Goal: Task Accomplishment & Management: Complete application form

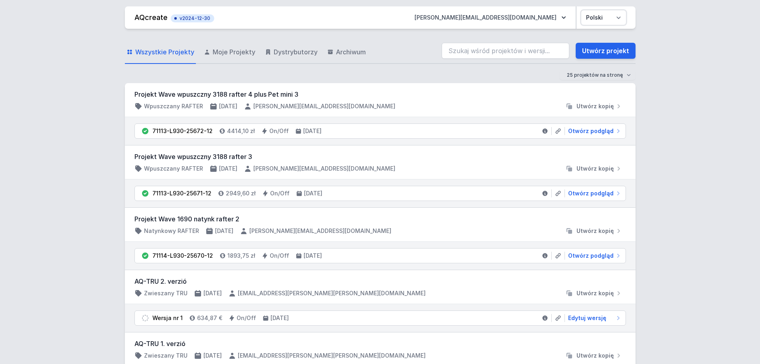
click at [617, 18] on select "Polski English" at bounding box center [604, 17] width 45 height 14
select select "en"
click at [582, 10] on select "Polski English" at bounding box center [604, 17] width 45 height 14
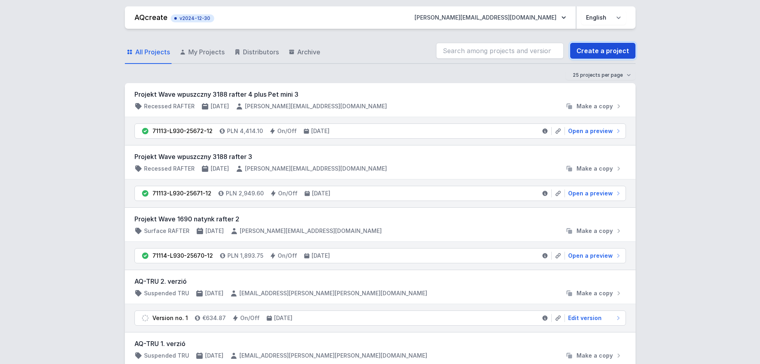
click at [615, 52] on link "Create a project" at bounding box center [602, 51] width 65 height 16
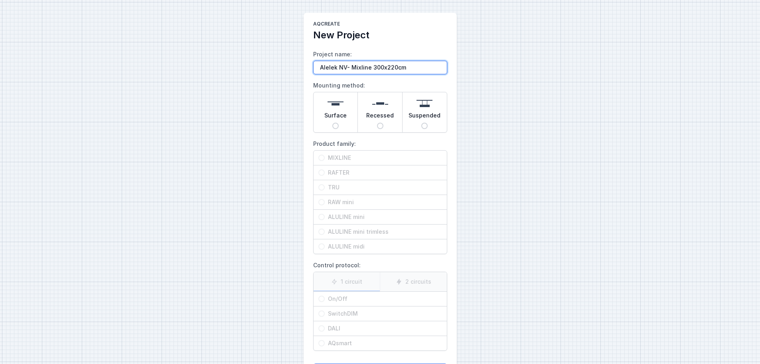
type input "Alelek NV- Mixline 300x220cm"
click at [342, 112] on span "Surface" at bounding box center [336, 116] width 22 height 11
click at [339, 123] on input "Surface" at bounding box center [336, 126] width 6 height 6
radio input "true"
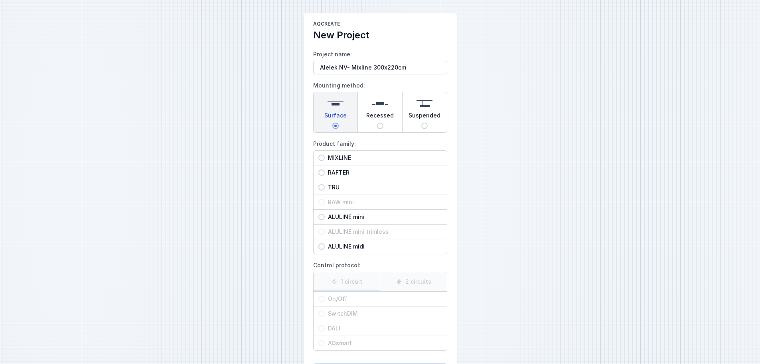
click at [356, 160] on span "MIXLINE" at bounding box center [383, 158] width 117 height 8
click at [325, 160] on input "MIXLINE" at bounding box center [322, 157] width 6 height 6
radio input "true"
click at [353, 299] on span "On/Off" at bounding box center [383, 299] width 117 height 8
click at [325, 299] on input "On/Off" at bounding box center [322, 298] width 6 height 6
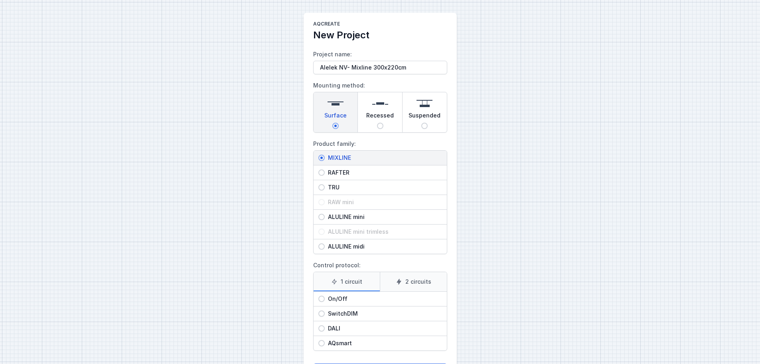
radio input "true"
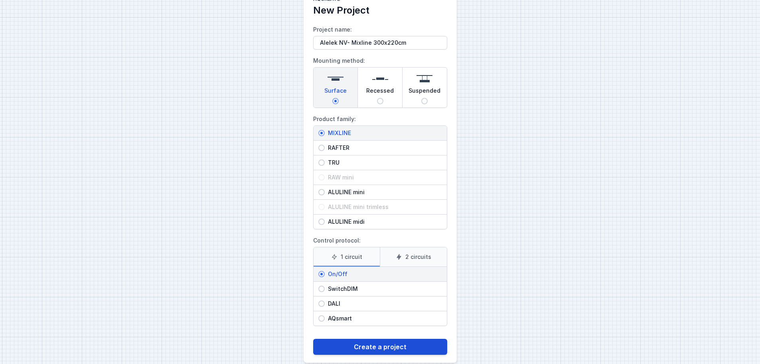
scroll to position [36, 0]
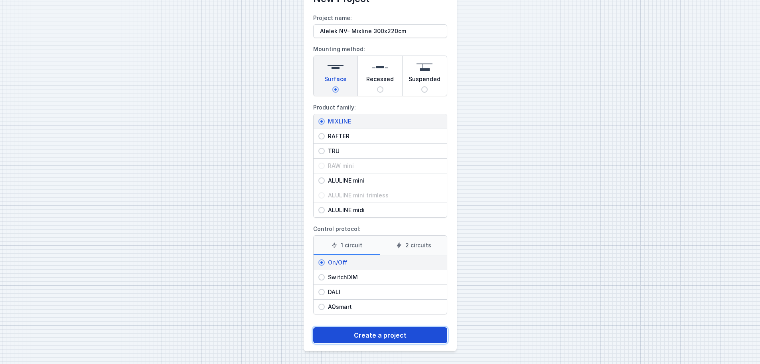
click at [396, 337] on button "Create a project" at bounding box center [380, 335] width 134 height 16
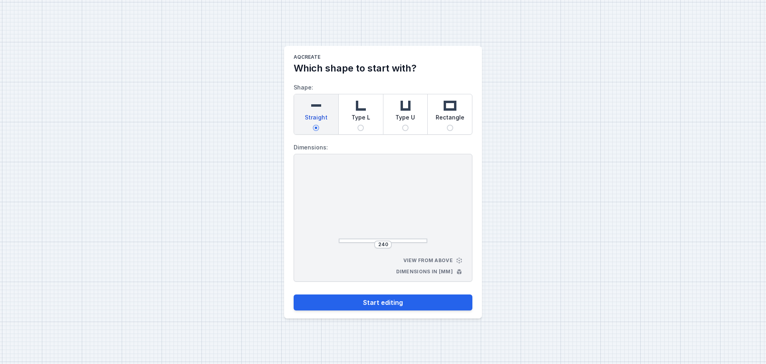
click at [360, 118] on span "Type L" at bounding box center [361, 118] width 19 height 11
click at [360, 125] on input "Type L" at bounding box center [361, 128] width 6 height 6
radio input "true"
click at [352, 203] on input "252" at bounding box center [349, 205] width 13 height 6
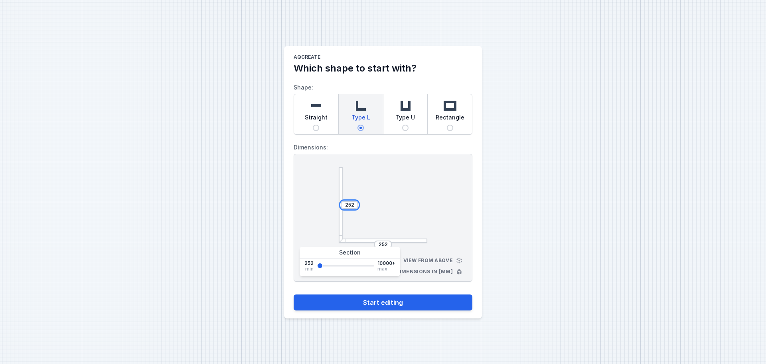
click at [352, 203] on input "252" at bounding box center [349, 205] width 13 height 6
type input "3000"
click at [381, 242] on input "252" at bounding box center [383, 244] width 13 height 6
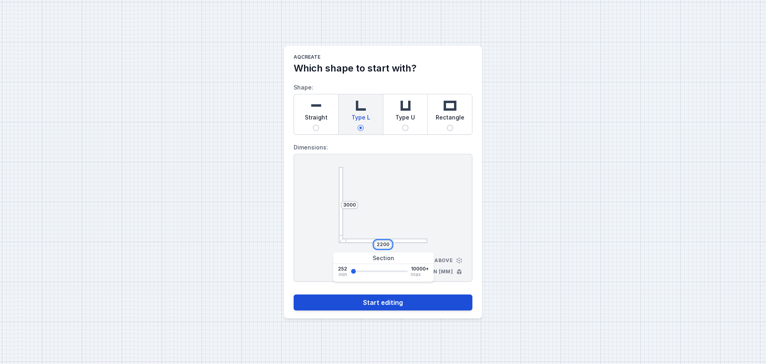
type input "2200"
click at [424, 303] on button "Start editing" at bounding box center [383, 302] width 179 height 16
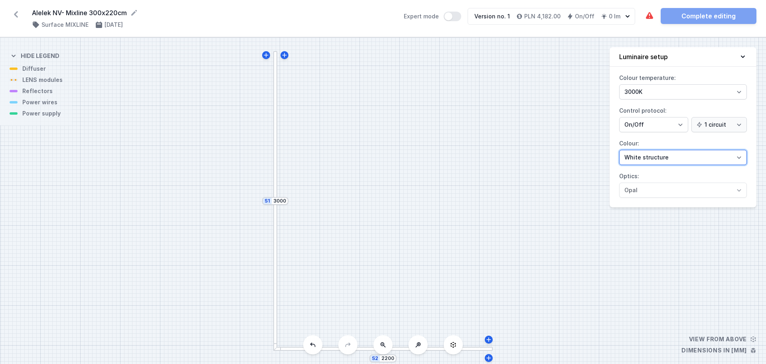
click at [652, 159] on select "White structure Black structure Gold structure Copper Gray Another colour (from…" at bounding box center [684, 157] width 128 height 15
select select "2"
click at [620, 150] on select "White structure Black structure Gold structure Copper Gray Another colour (from…" at bounding box center [684, 157] width 128 height 15
click at [503, 185] on div "S2 2200 S1 3000" at bounding box center [383, 201] width 766 height 326
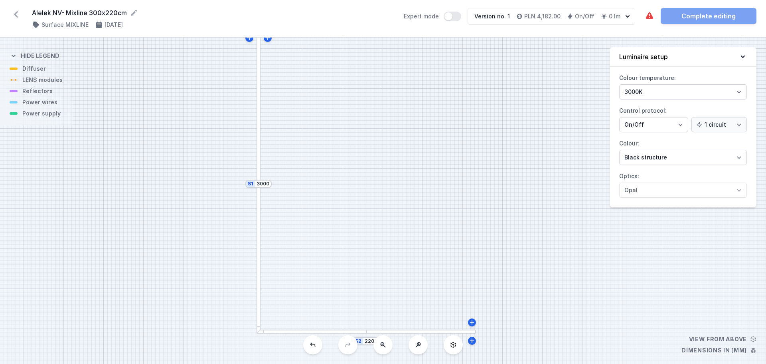
drag, startPoint x: 438, startPoint y: 238, endPoint x: 422, endPoint y: 221, distance: 24.0
click at [422, 221] on div "S2 2200 S1 3000" at bounding box center [383, 201] width 766 height 326
click at [358, 331] on div at bounding box center [312, 331] width 111 height 4
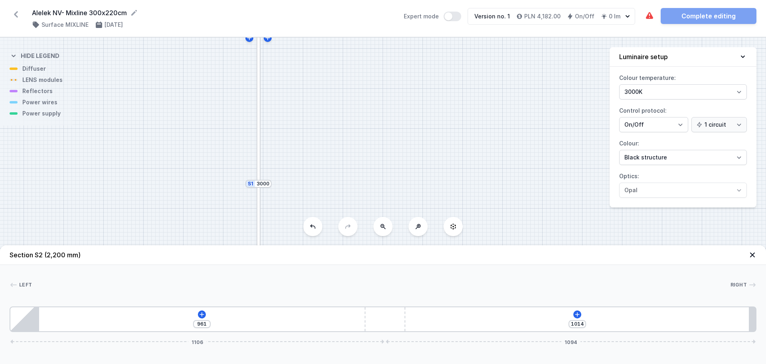
click at [198, 309] on div "961 1014 1106 1094" at bounding box center [383, 319] width 747 height 26
click at [201, 310] on button at bounding box center [202, 314] width 8 height 8
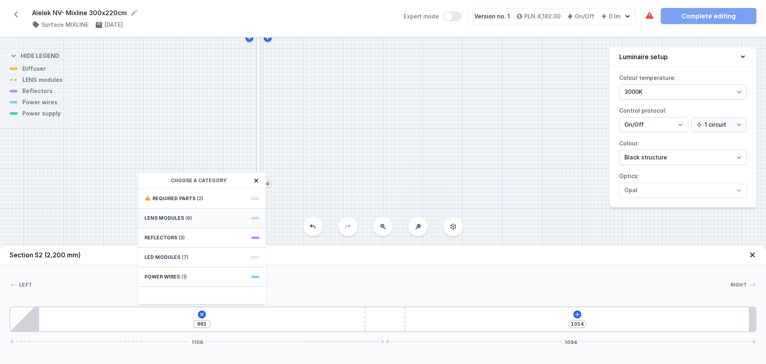
click at [192, 219] on div "LENS modules (6)" at bounding box center [202, 218] width 128 height 20
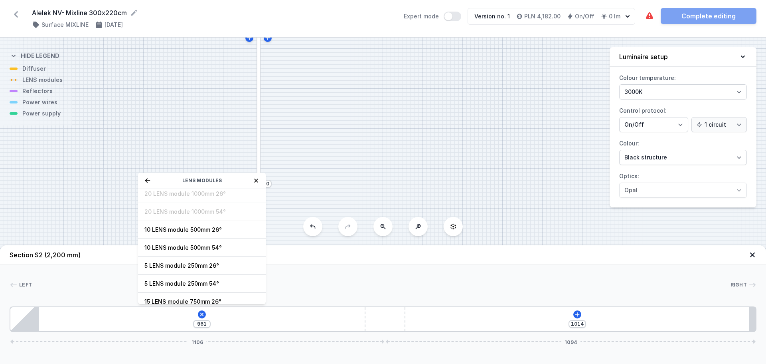
scroll to position [29, 0]
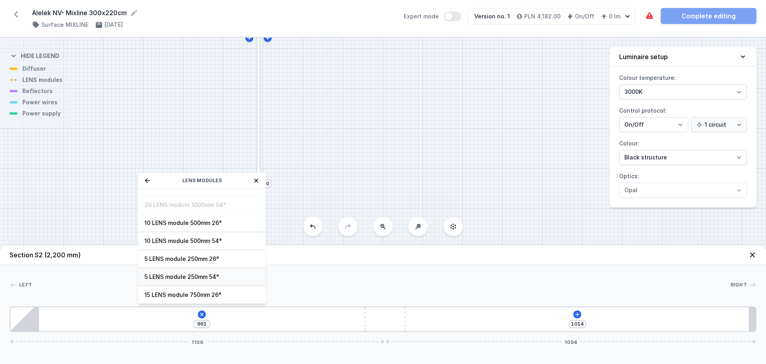
click at [220, 275] on span "5 LENS module 250mm 54°" at bounding box center [202, 277] width 115 height 8
type input "711"
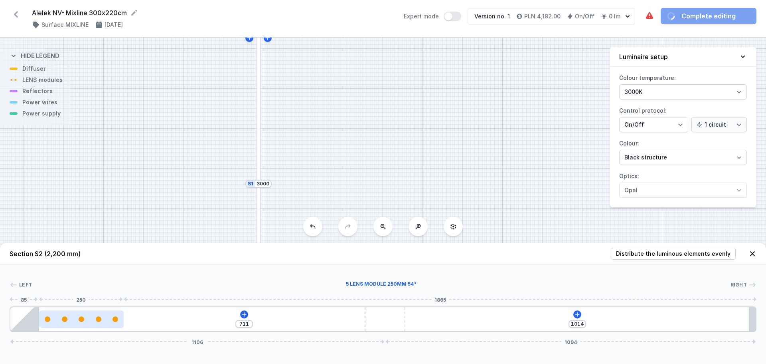
click at [89, 318] on div at bounding box center [81, 319] width 85 height 6
click at [94, 318] on div at bounding box center [81, 319] width 85 height 6
select select "1516"
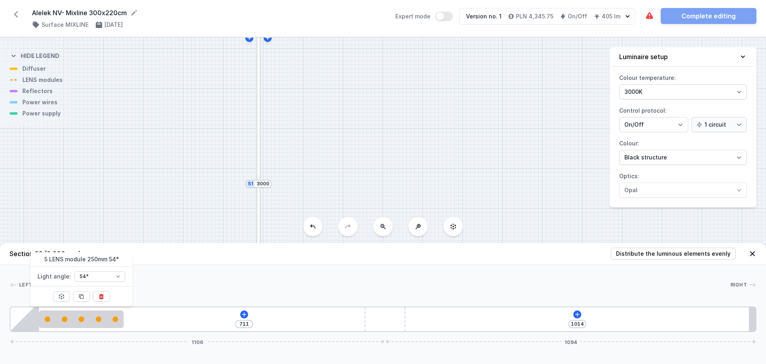
click at [85, 291] on div at bounding box center [81, 296] width 17 height 20
click at [84, 295] on icon at bounding box center [81, 296] width 4 height 4
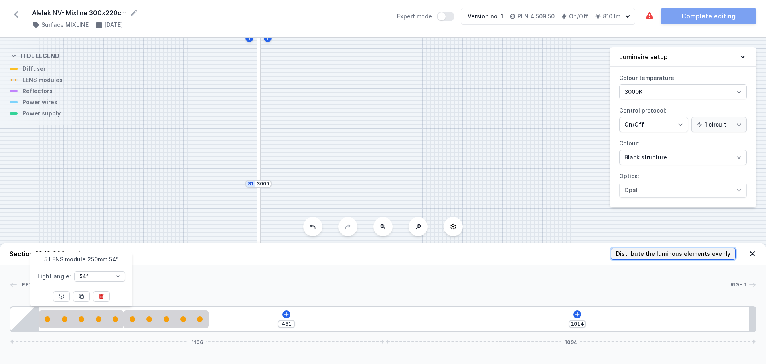
click at [657, 253] on span "Distribute the luminous elements evenly" at bounding box center [673, 254] width 115 height 8
type input "229"
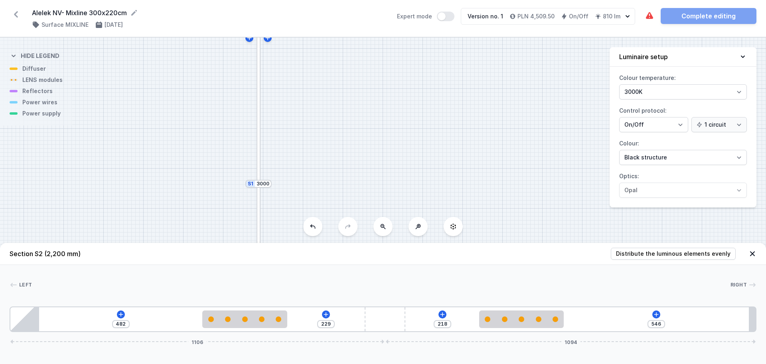
click at [258, 169] on div at bounding box center [259, 108] width 4 height 149
type input "679"
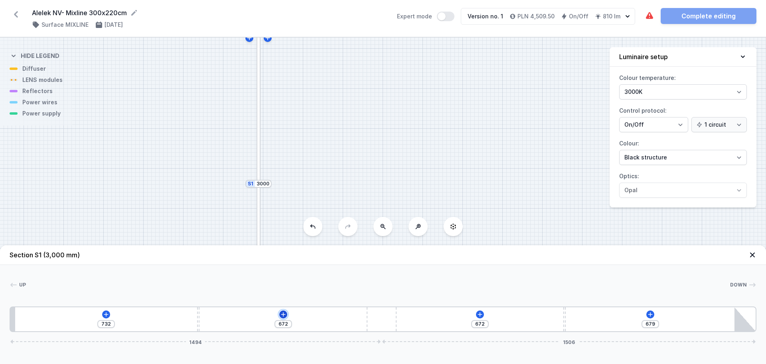
click at [283, 314] on icon at bounding box center [283, 314] width 4 height 4
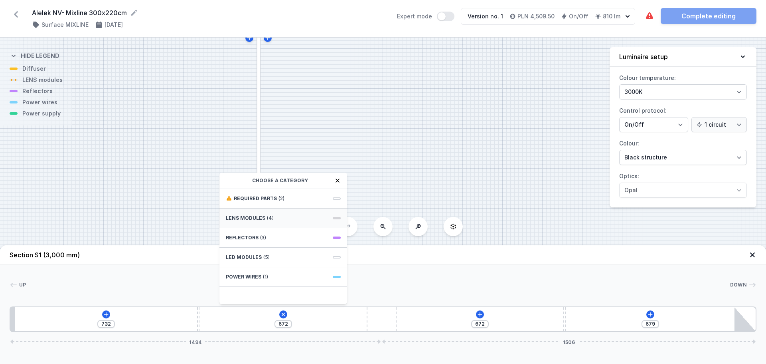
click at [262, 218] on span "LENS modules" at bounding box center [246, 218] width 40 height 6
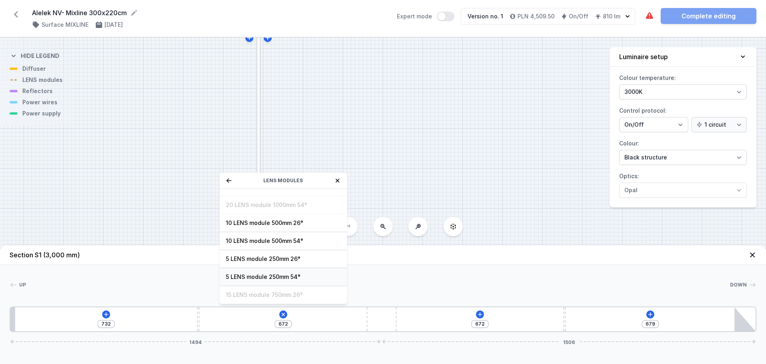
click at [279, 277] on span "5 LENS module 250mm 54°" at bounding box center [283, 277] width 115 height 8
type input "427"
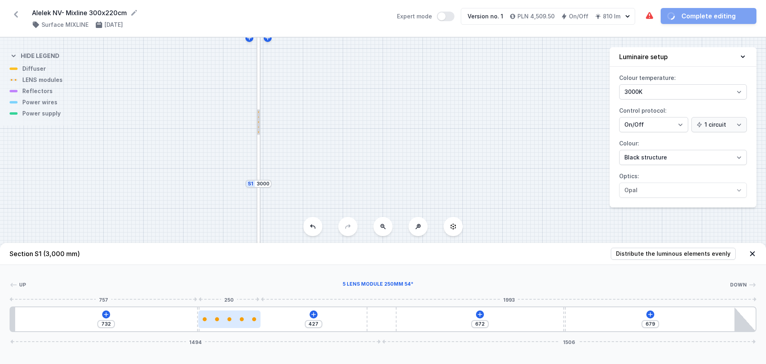
click at [239, 317] on div at bounding box center [229, 319] width 62 height 4
select select "1516"
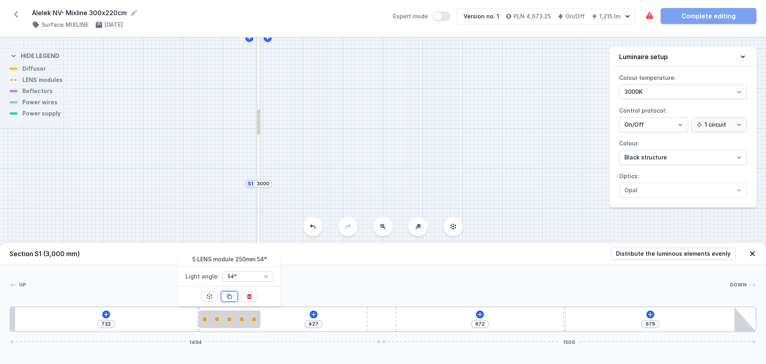
click at [230, 299] on icon at bounding box center [230, 296] width 4 height 4
type input "177"
click at [230, 298] on icon at bounding box center [230, 296] width 4 height 4
type input "422"
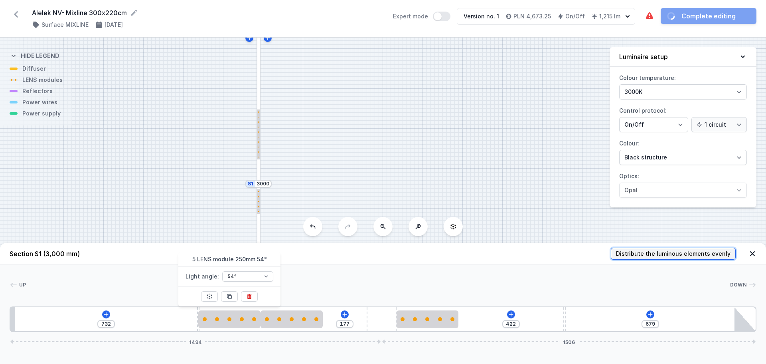
click at [673, 252] on span "Distribute the luminous elements evenly" at bounding box center [673, 254] width 115 height 8
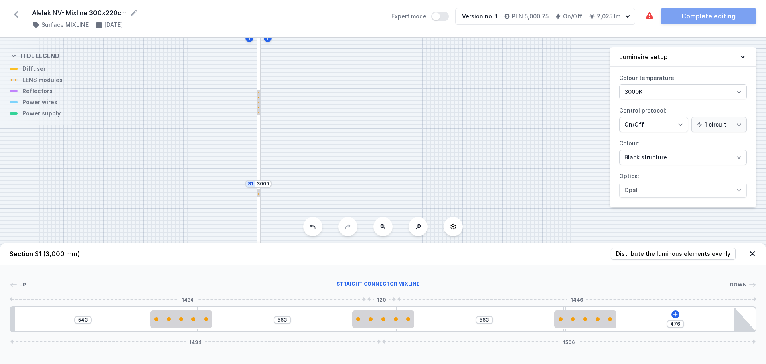
type input "562"
type input "477"
type input "561"
type input "478"
type input "556"
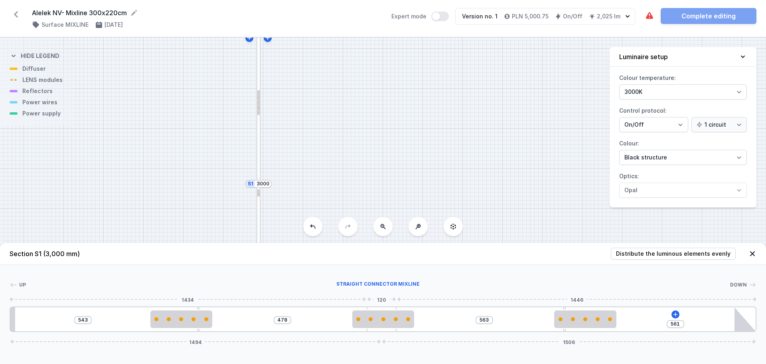
type input "483"
type input "550"
type input "489"
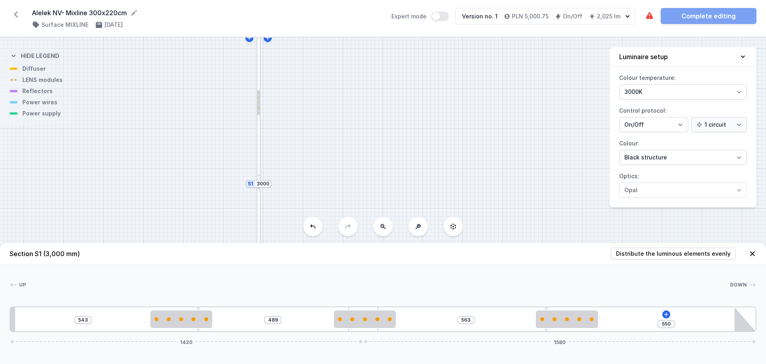
type input "540"
type input "499"
type input "528"
type input "511"
type input "512"
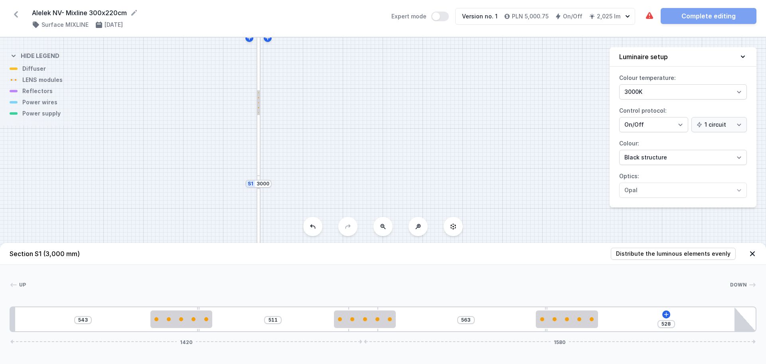
type input "527"
type input "493"
type input "546"
type input "476"
type input "563"
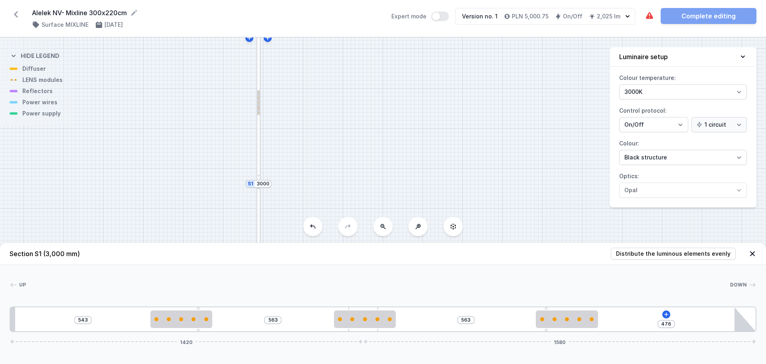
type input "462"
type input "577"
type input "444"
type input "595"
type input "430"
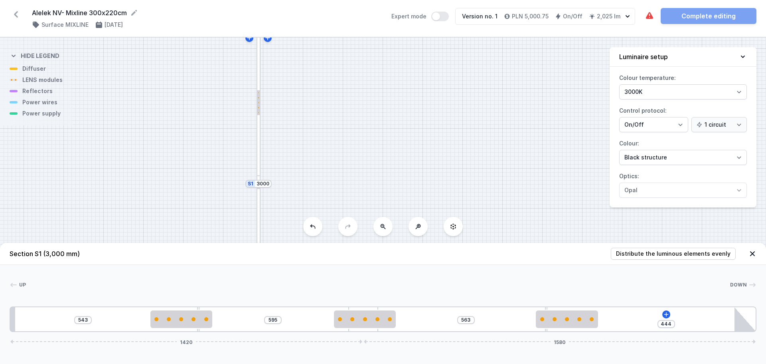
type input "609"
type input "421"
type input "618"
type input "408"
type input "631"
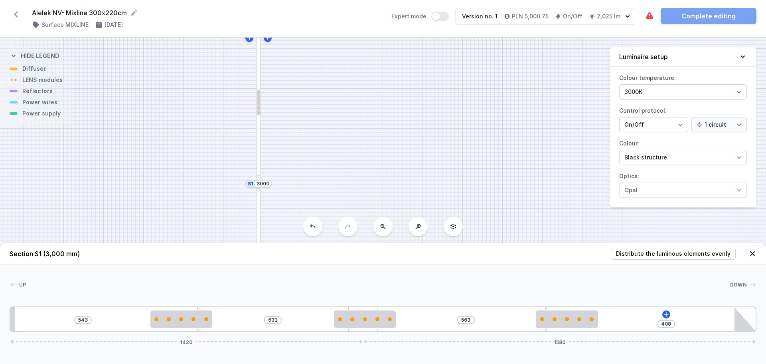
type input "397"
type input "642"
type input "386"
type input "653"
type input "381"
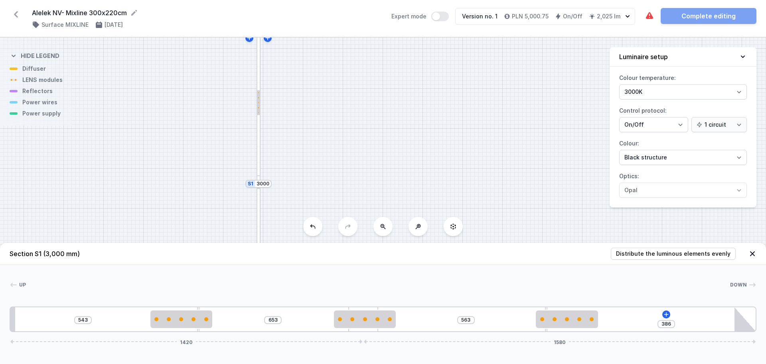
type input "658"
type input "380"
type input "659"
type input "375"
type input "664"
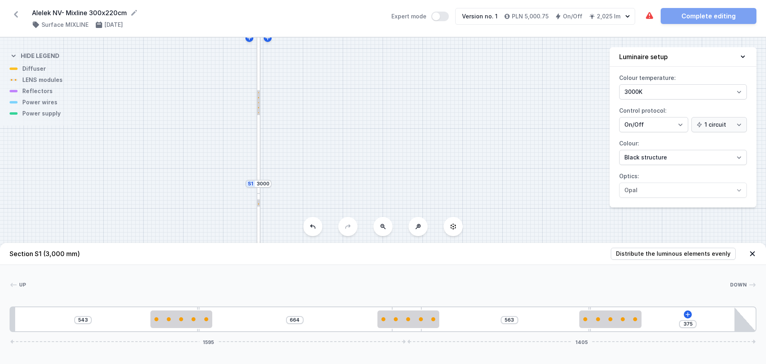
type input "372"
type input "667"
type input "367"
type input "672"
type input "365"
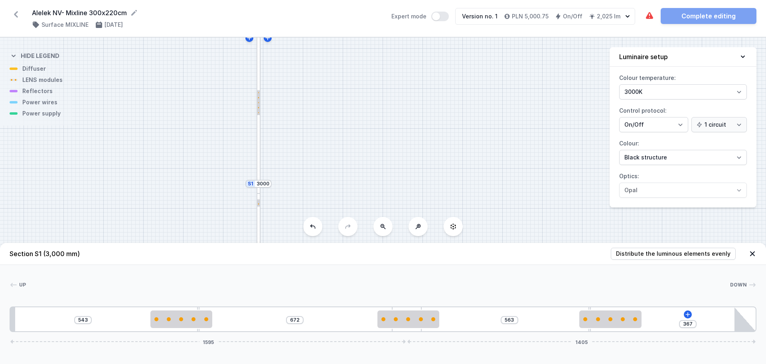
type input "674"
type input "359"
type input "680"
type input "356"
type input "683"
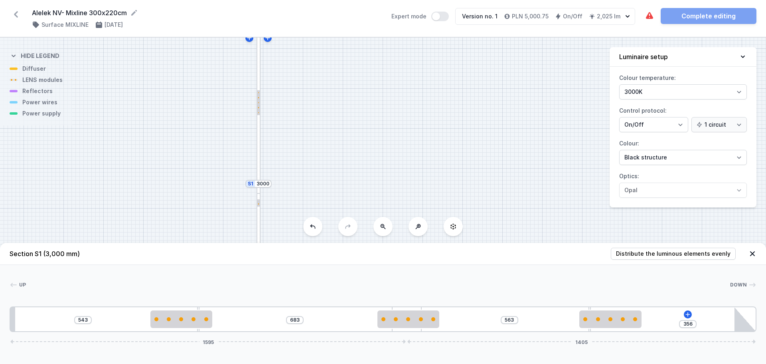
type input "350"
type input "689"
type input "347"
type input "692"
type input "340"
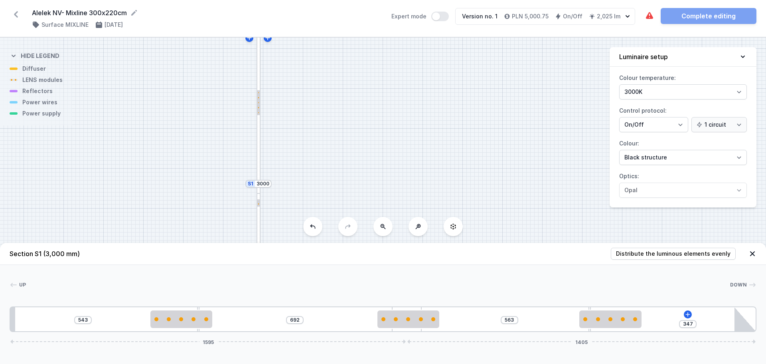
type input "699"
type input "334"
type input "705"
type input "329"
type input "710"
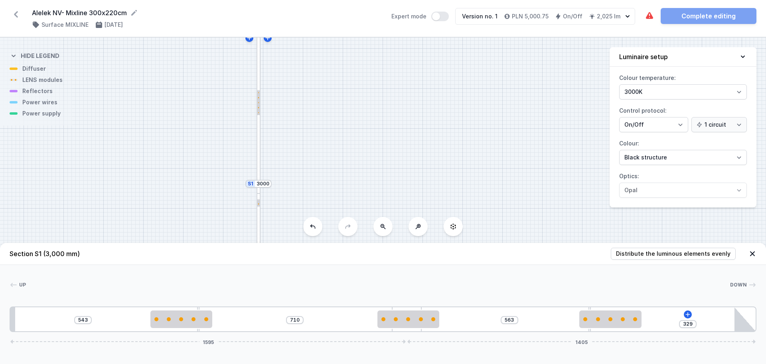
type input "326"
type input "713"
type input "323"
type input "716"
type input "318"
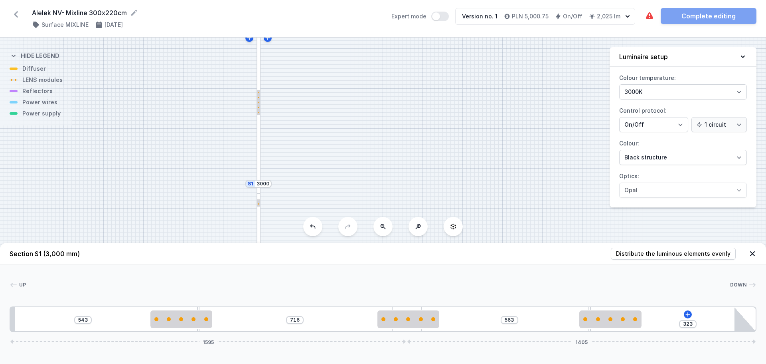
type input "721"
type input "313"
type input "726"
type input "307"
type input "732"
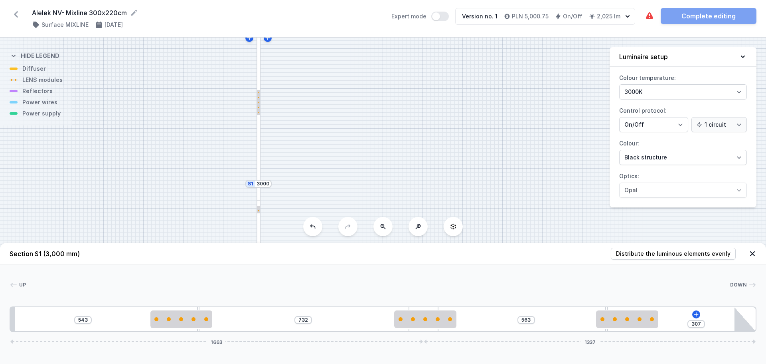
type input "299"
type input "740"
type input "287"
type input "752"
type input "277"
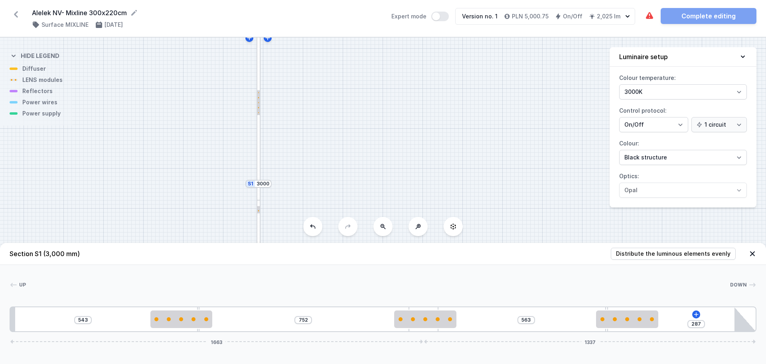
type input "762"
type input "266"
type input "773"
type input "255"
type input "784"
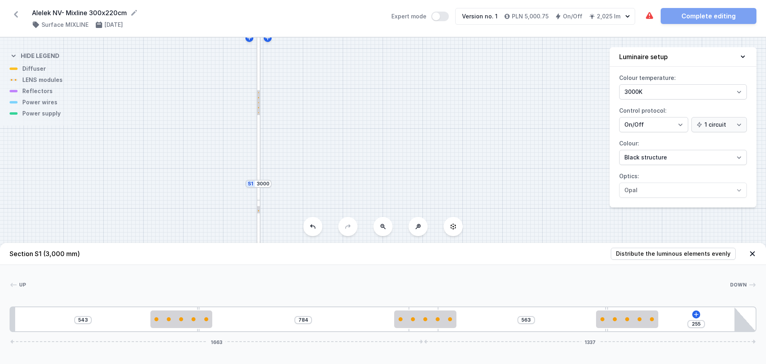
type input "247"
type input "792"
type input "243"
type input "796"
drag, startPoint x: 380, startPoint y: 308, endPoint x: 461, endPoint y: 307, distance: 81.4
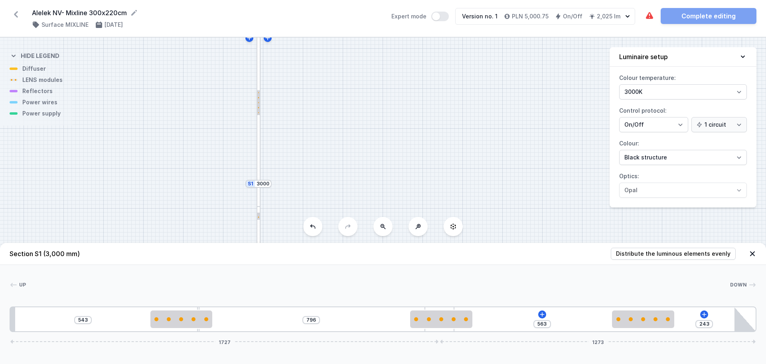
click at [461, 307] on div "543 796 563 243 1727 1273" at bounding box center [383, 319] width 747 height 26
click at [673, 256] on span "Distribute the luminous elements evenly" at bounding box center [673, 254] width 115 height 8
type input "476"
type input "563"
type input "402"
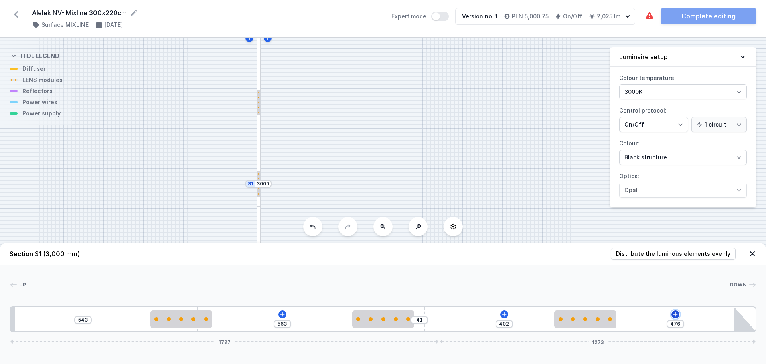
click at [677, 315] on icon at bounding box center [676, 314] width 6 height 6
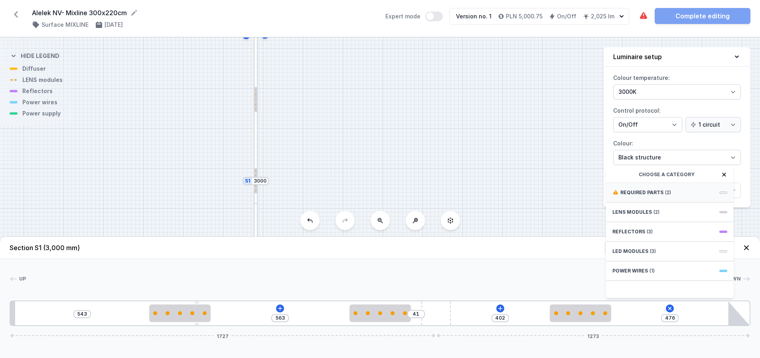
click at [659, 196] on span "Required parts" at bounding box center [642, 192] width 43 height 6
click at [666, 214] on span "ON/OFF Driver - up to 32W" at bounding box center [670, 210] width 115 height 8
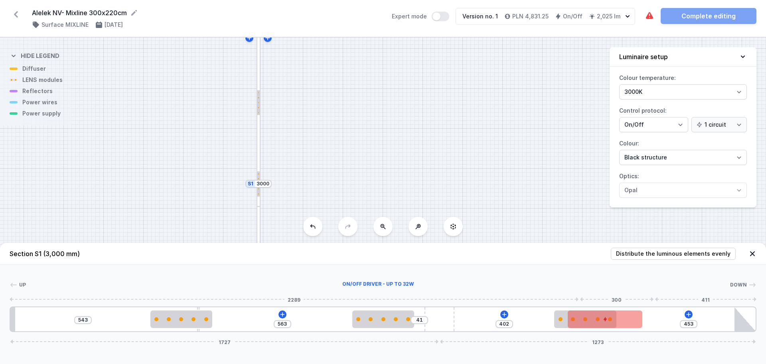
type input "476"
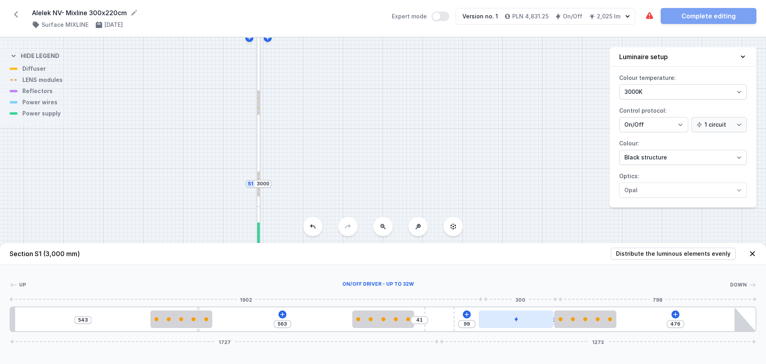
type input "102"
drag, startPoint x: 655, startPoint y: 316, endPoint x: 522, endPoint y: 318, distance: 133.4
click at [522, 318] on div at bounding box center [517, 319] width 75 height 18
click at [677, 314] on icon at bounding box center [675, 314] width 4 height 4
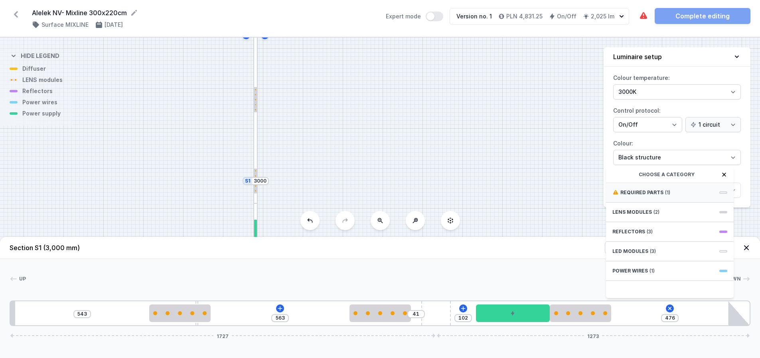
click at [652, 196] on span "Required parts" at bounding box center [642, 192] width 43 height 6
click at [653, 196] on span "Hole for power supply cable" at bounding box center [670, 192] width 115 height 8
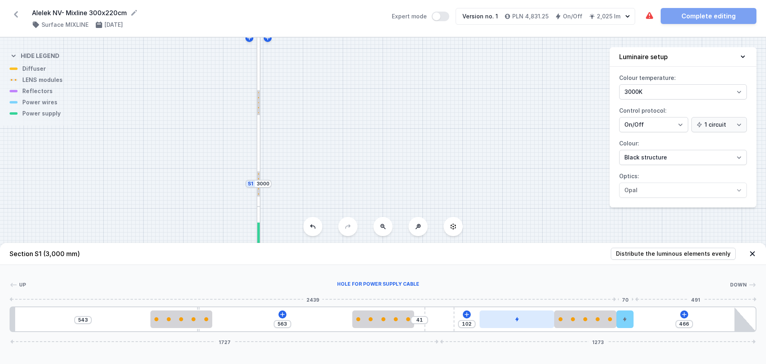
type input "476"
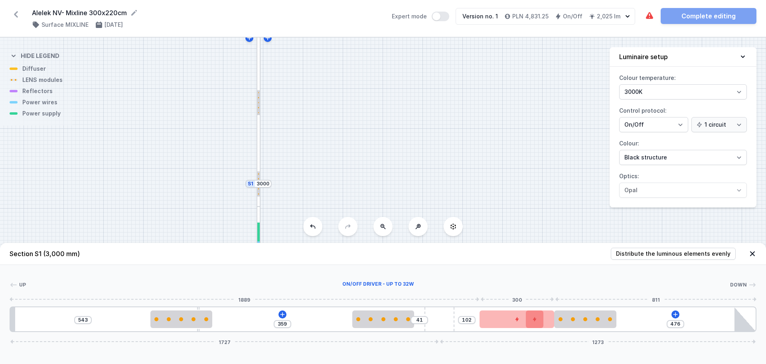
type input "563"
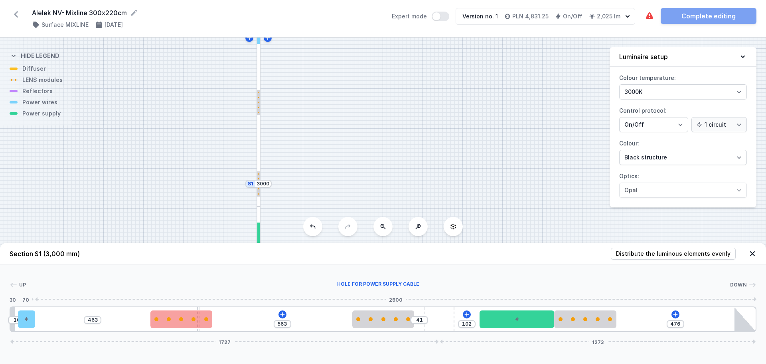
type input "387"
type input "86"
type input "330"
type input "143"
type input "245"
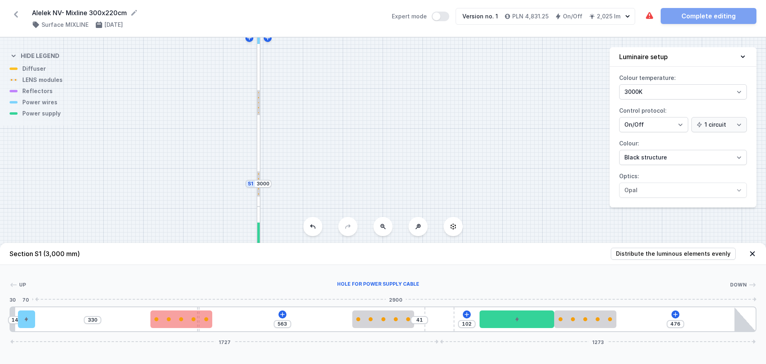
type input "228"
type input "138"
type input "335"
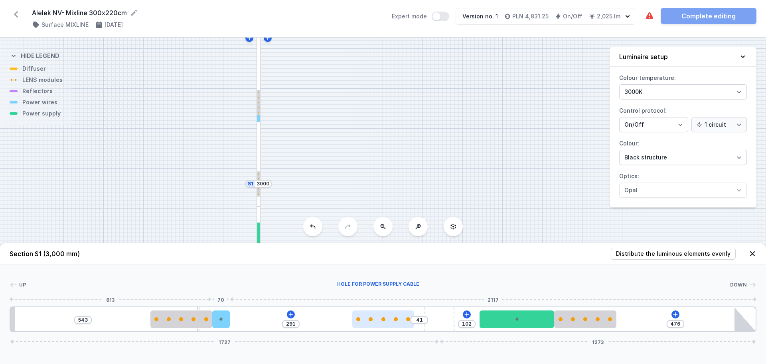
type input "184"
type input "10"
drag, startPoint x: 628, startPoint y: 319, endPoint x: 348, endPoint y: 314, distance: 279.9
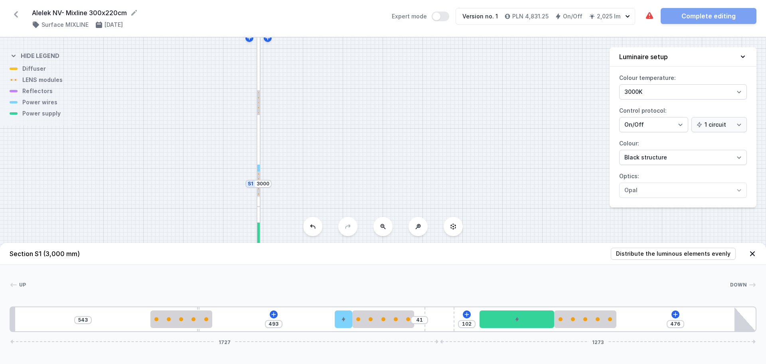
click at [367, 266] on div "Up Down 1 2 3 4 3 5 6 3 7 543 493 41 102 476 1727 1273 752 10 250 493 70 250 26…" at bounding box center [383, 298] width 766 height 67
drag, startPoint x: 355, startPoint y: 158, endPoint x: 350, endPoint y: 146, distance: 13.4
click at [350, 146] on div "S2 2200 S1 3000" at bounding box center [383, 201] width 766 height 326
click at [676, 324] on input "476" at bounding box center [675, 324] width 13 height 6
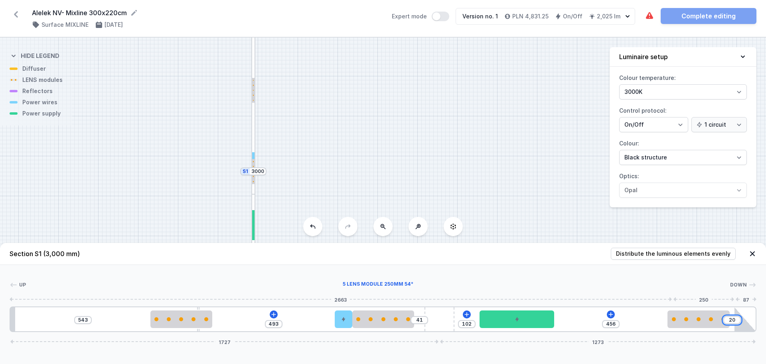
type input "200"
type input "276"
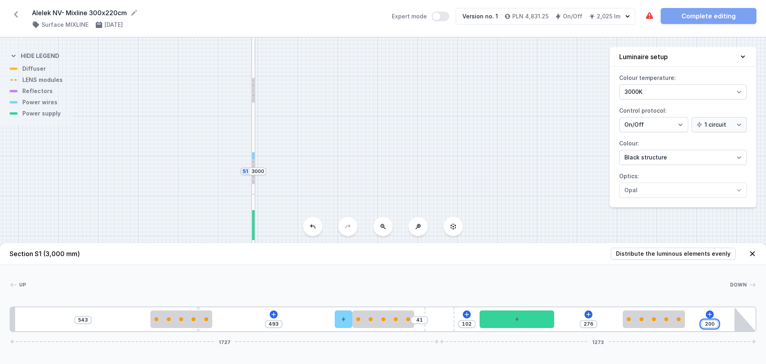
type input "200"
click at [78, 317] on input "543" at bounding box center [83, 320] width 13 height 6
click at [76, 315] on div "543 493 41 102 276 200 1727 1273" at bounding box center [383, 319] width 747 height 26
click at [82, 316] on div "543" at bounding box center [83, 320] width 18 height 8
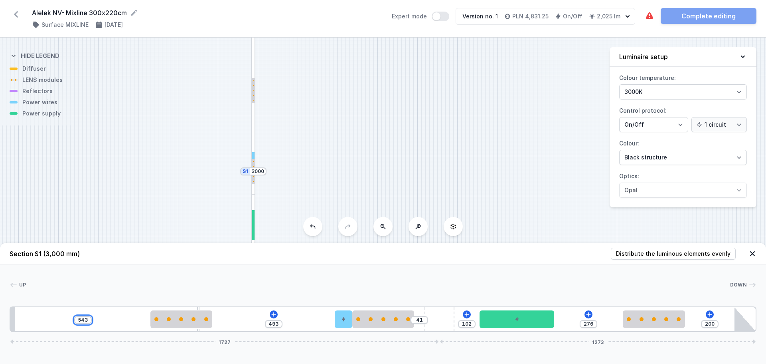
click at [84, 319] on input "543" at bounding box center [83, 320] width 13 height 6
type input "2"
type input "544"
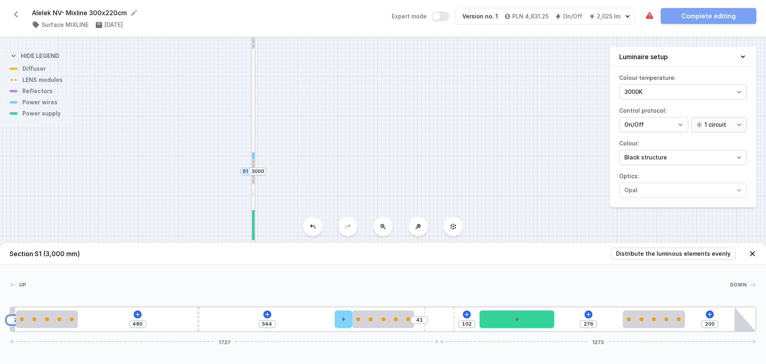
type input "20"
type input "462"
type input "200"
type input "282"
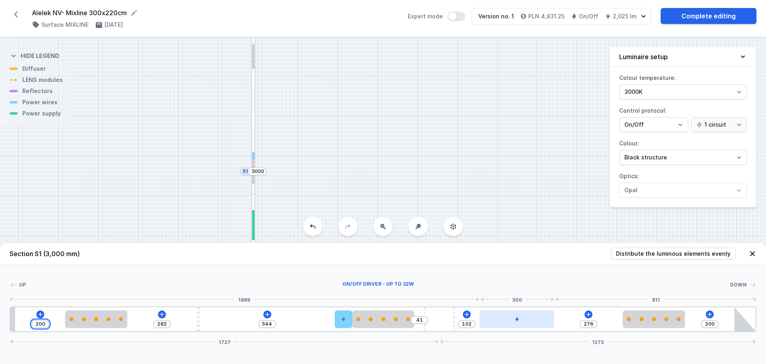
type input "200"
click at [510, 321] on div at bounding box center [517, 319] width 75 height 18
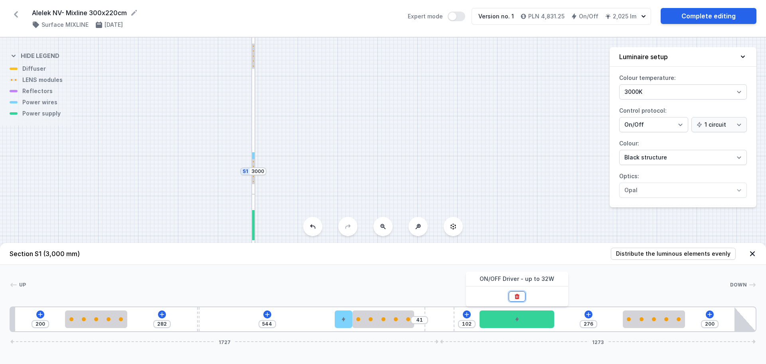
click at [515, 297] on icon at bounding box center [517, 296] width 6 height 6
type input "678"
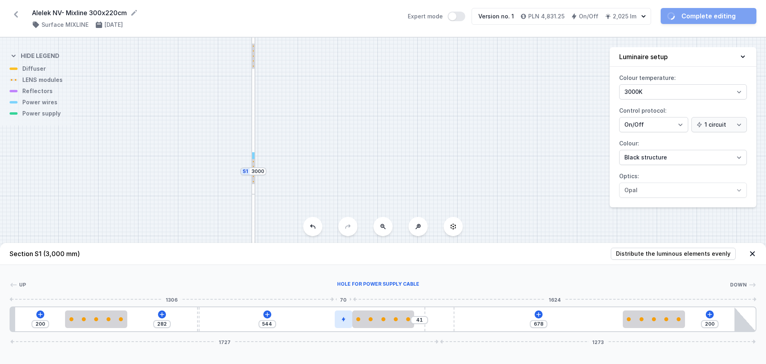
click at [345, 318] on icon at bounding box center [343, 319] width 5 height 5
click at [346, 297] on icon at bounding box center [344, 296] width 6 height 6
type input "283"
type input "613"
type input "265"
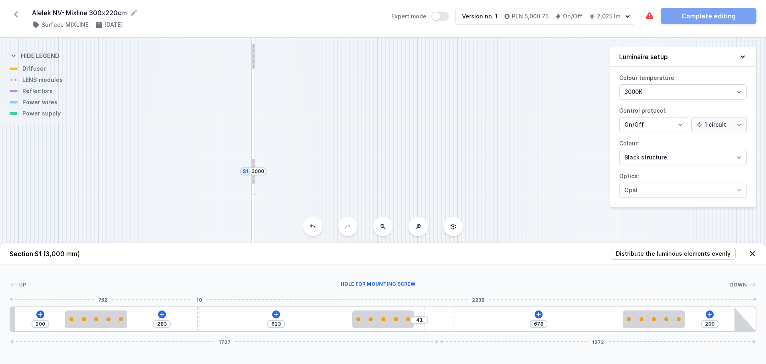
type input "631"
type input "243"
type input "653"
type input "213"
type input "683"
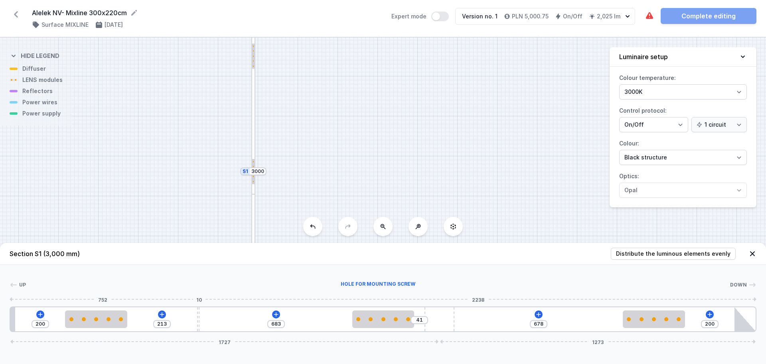
type input "179"
type input "717"
type input "146"
type input "750"
type input "108"
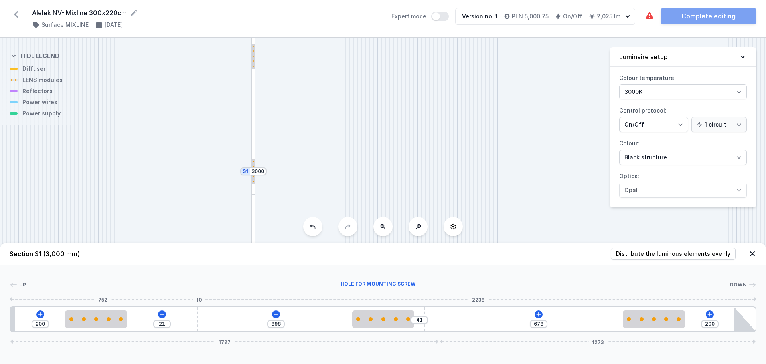
type input "906"
drag, startPoint x: 198, startPoint y: 315, endPoint x: 91, endPoint y: 303, distance: 107.7
click at [91, 303] on div "Up Down 1 2 3 3 4 3 5 200 906 41 678 200 1727 1273 427 10 250 906 250 839 250 2…" at bounding box center [383, 298] width 766 height 67
type input "249"
type input "629"
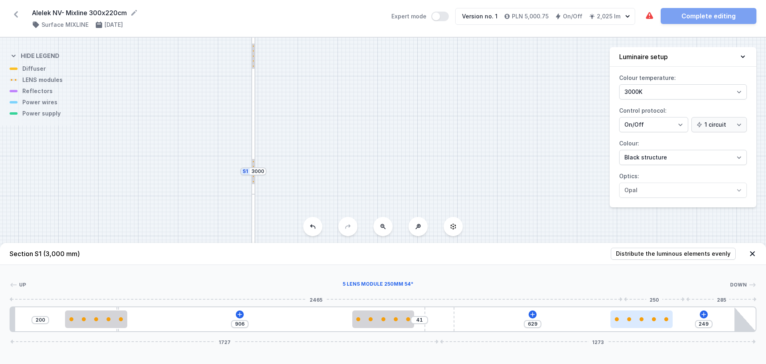
type input "253"
type input "625"
type input "254"
type input "624"
type input "253"
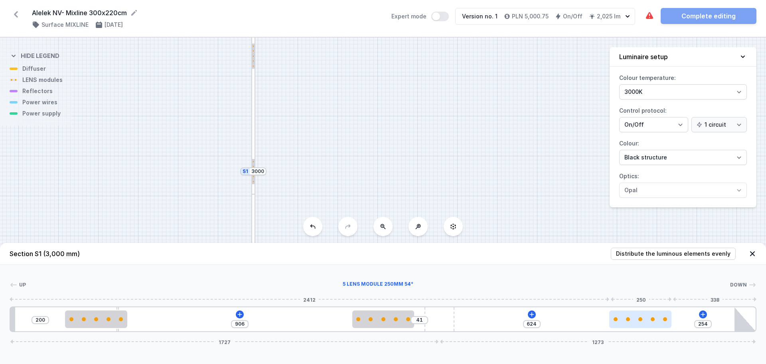
type input "625"
type input "251"
type input "627"
type input "249"
type input "629"
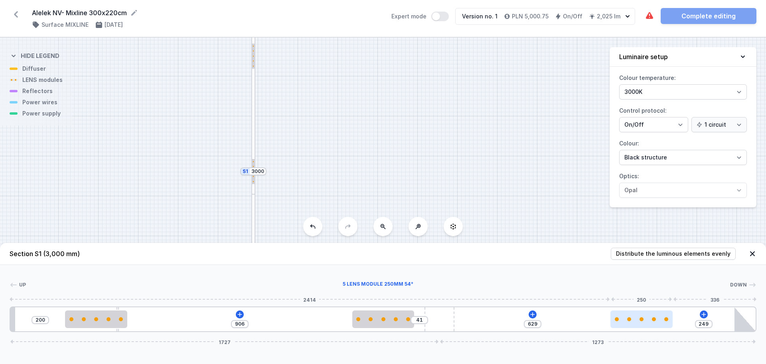
type input "248"
type input "630"
type input "246"
type input "632"
type input "245"
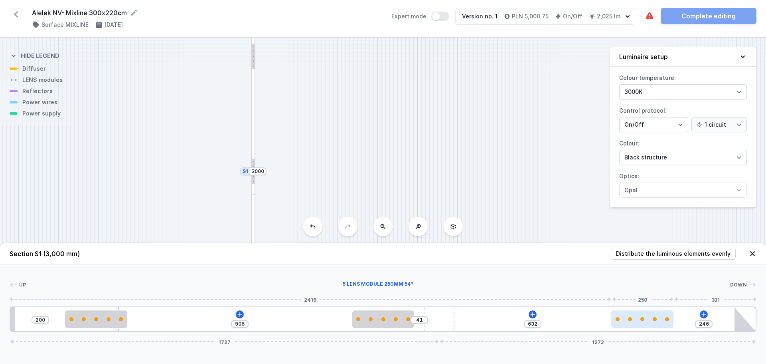
type input "633"
type input "242"
type input "636"
type input "240"
type input "638"
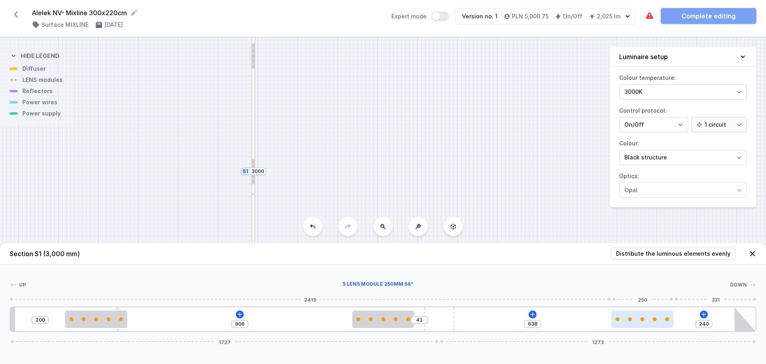
type input "235"
type input "643"
type input "232"
type input "646"
type input "231"
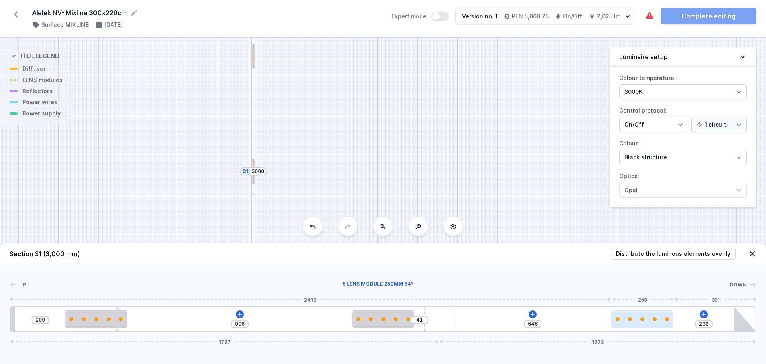
type input "647"
type input "229"
type input "649"
type input "227"
type input "651"
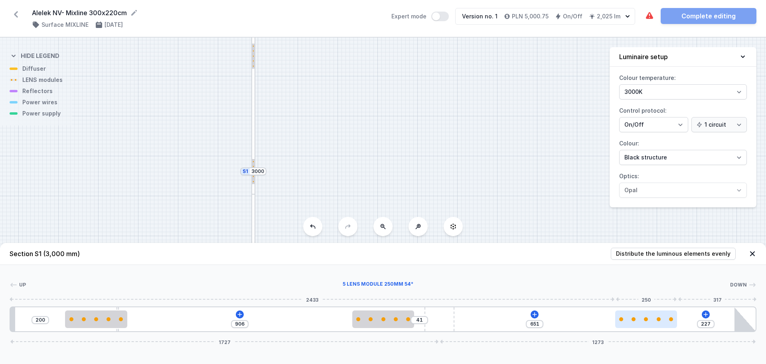
type input "226"
type input "652"
type input "224"
type input "654"
type input "221"
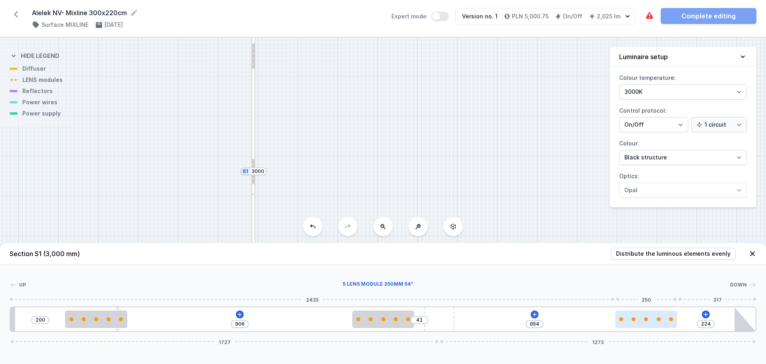
type input "657"
type input "220"
type input "658"
type input "218"
type input "660"
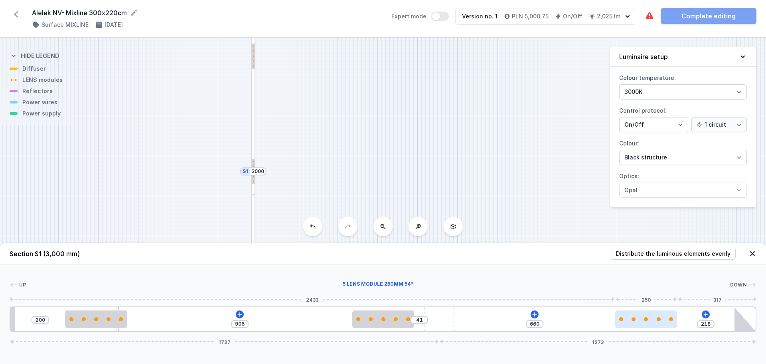
type input "215"
type input "663"
type input "213"
type input "665"
type input "210"
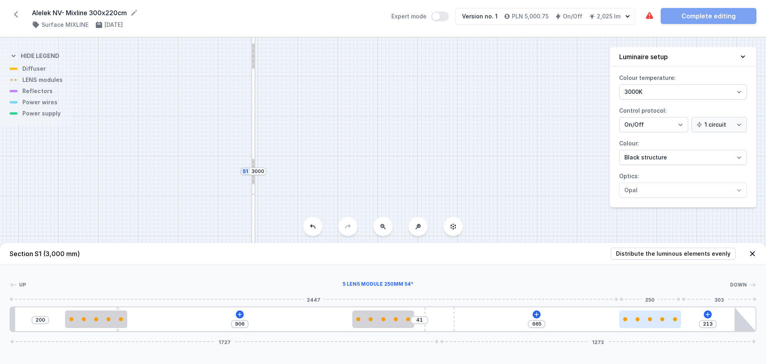
type input "668"
type input "209"
type input "669"
type input "207"
type input "671"
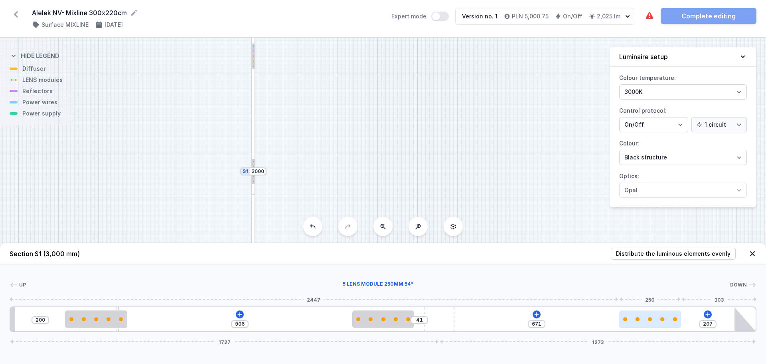
type input "205"
type input "673"
type input "204"
type input "674"
type input "202"
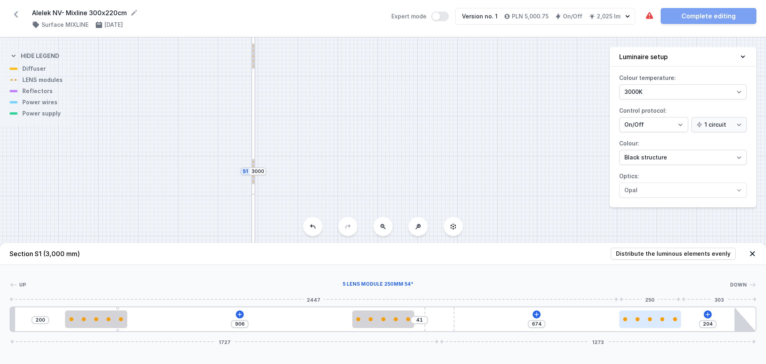
type input "676"
type input "201"
drag, startPoint x: 644, startPoint y: 323, endPoint x: 658, endPoint y: 321, distance: 14.1
click at [658, 321] on div at bounding box center [656, 319] width 62 height 18
click at [540, 322] on input "685" at bounding box center [539, 324] width 13 height 6
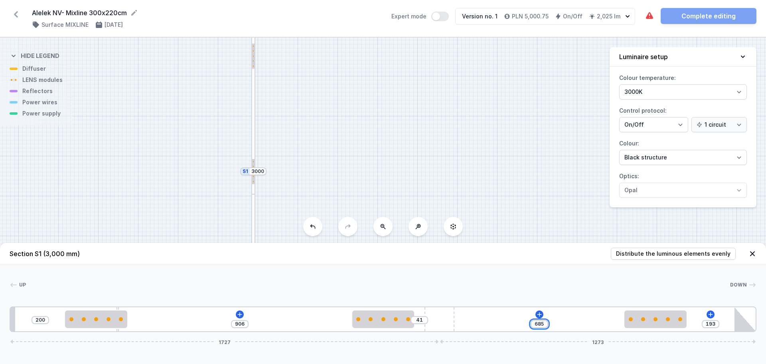
click at [540, 322] on input "685" at bounding box center [539, 324] width 13 height 6
click at [465, 164] on div "S2 2200 S1 3000" at bounding box center [383, 201] width 766 height 326
drag, startPoint x: 449, startPoint y: 169, endPoint x: 413, endPoint y: 95, distance: 82.5
click at [413, 95] on div "S2 2200 S1 3000" at bounding box center [383, 201] width 766 height 326
click at [404, 74] on div "S2 2200 S1 3000" at bounding box center [383, 201] width 766 height 326
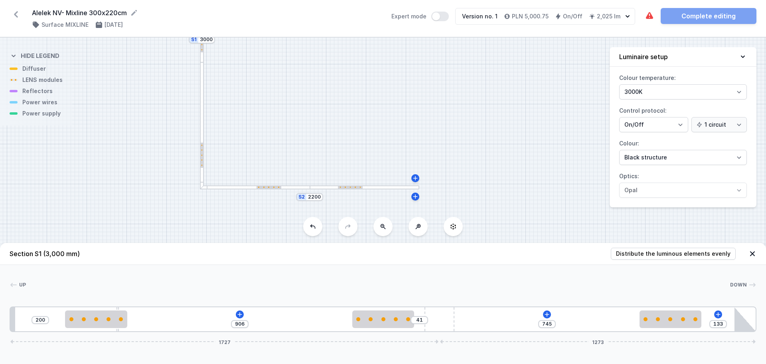
drag, startPoint x: 355, startPoint y: 152, endPoint x: 333, endPoint y: 145, distance: 23.5
click at [345, 109] on div "S2 2200 S1 3000" at bounding box center [383, 201] width 766 height 326
click at [305, 190] on div "S2 2200 S1 3000" at bounding box center [383, 201] width 766 height 326
click at [302, 187] on div at bounding box center [255, 187] width 111 height 4
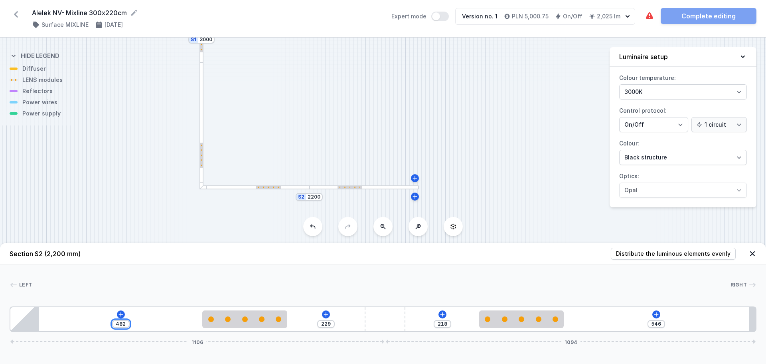
click at [122, 323] on input "482" at bounding box center [121, 324] width 13 height 6
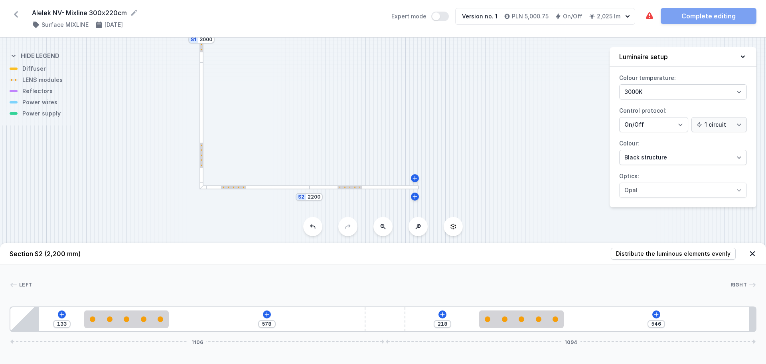
click at [658, 320] on div "546" at bounding box center [657, 324] width 18 height 8
click at [659, 324] on input "546" at bounding box center [656, 324] width 13 height 6
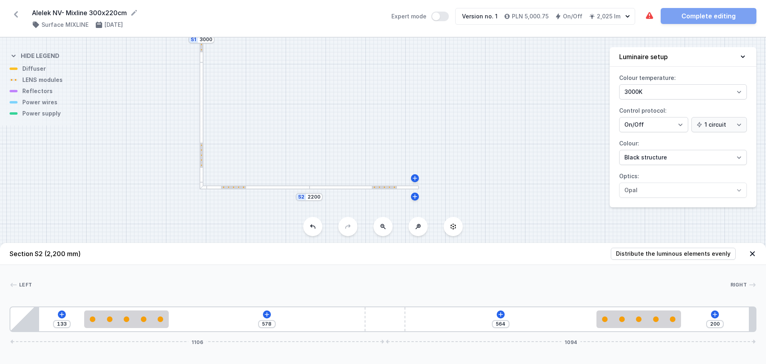
click at [602, 280] on div "Left Right 1 2 3 2 4 133 578 564 200 1106 1094 218 250 1262 250 220 85 961 120 …" at bounding box center [383, 298] width 766 height 67
click at [62, 324] on input "133" at bounding box center [61, 324] width 13 height 6
click at [125, 275] on div "Left Right 1 2 3 2 4 133 578 564 200 1106 1094 218 250 1262 250 220 85 961 120 …" at bounding box center [383, 298] width 766 height 67
click at [61, 323] on input "133" at bounding box center [61, 324] width 13 height 6
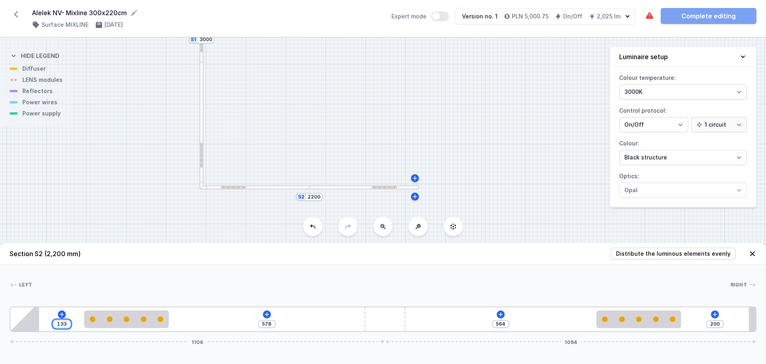
click at [61, 323] on input "133" at bounding box center [61, 324] width 13 height 6
click at [677, 251] on span "Distribute the luminous elements evenly" at bounding box center [673, 254] width 115 height 8
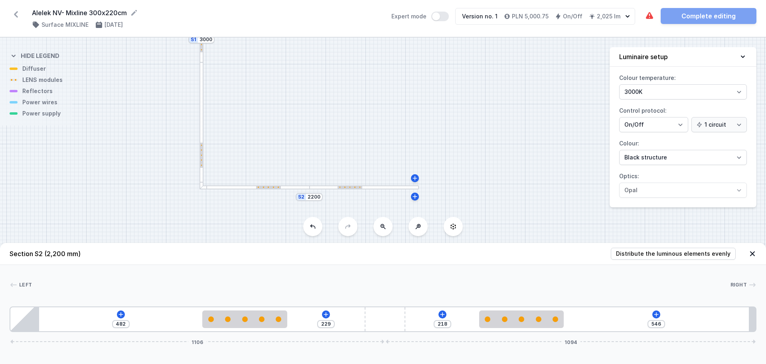
click at [203, 172] on div at bounding box center [202, 125] width 4 height 127
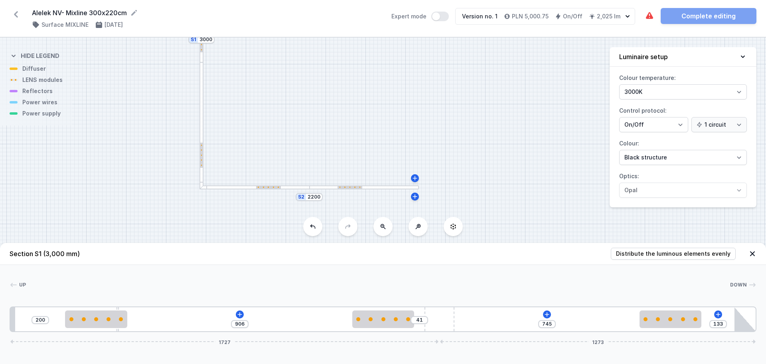
click at [658, 246] on header "Section S1 (3,000 mm) Distribute the luminous elements evenly" at bounding box center [383, 254] width 766 height 22
click at [667, 251] on span "Distribute the luminous elements evenly" at bounding box center [673, 254] width 115 height 8
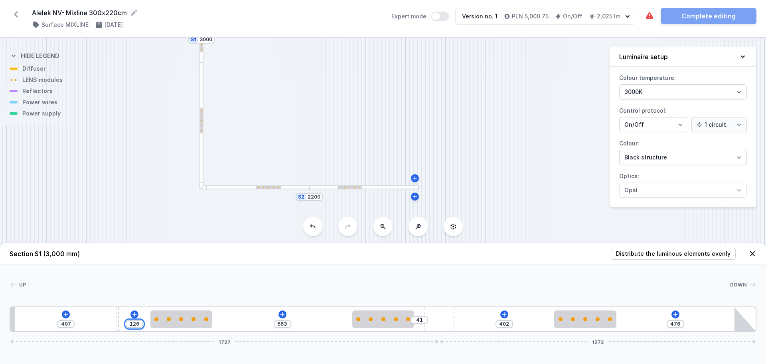
click at [132, 324] on input "126" at bounding box center [134, 324] width 13 height 6
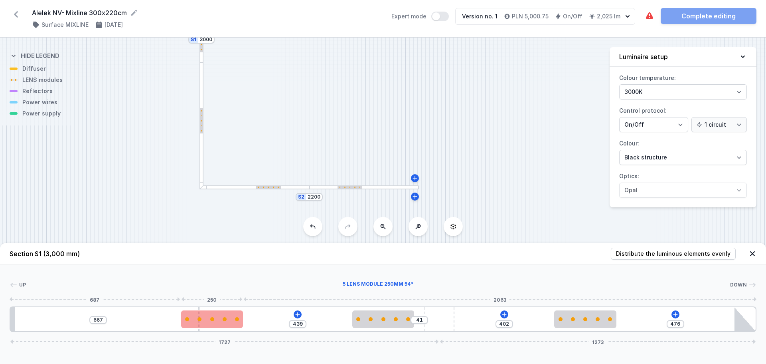
drag, startPoint x: 119, startPoint y: 313, endPoint x: 199, endPoint y: 313, distance: 80.2
click at [199, 313] on div "667 439 41 402 476 1727 1273" at bounding box center [383, 319] width 747 height 26
click at [96, 322] on input "667" at bounding box center [98, 320] width 13 height 6
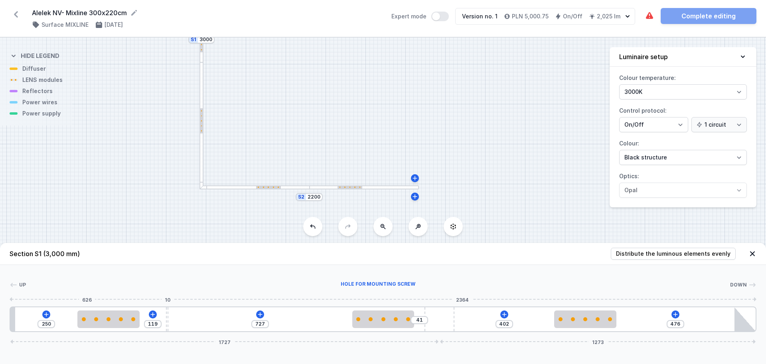
drag, startPoint x: 200, startPoint y: 313, endPoint x: 169, endPoint y: 309, distance: 31.4
click at [168, 309] on div at bounding box center [167, 319] width 2 height 24
click at [45, 322] on input "250" at bounding box center [46, 324] width 13 height 6
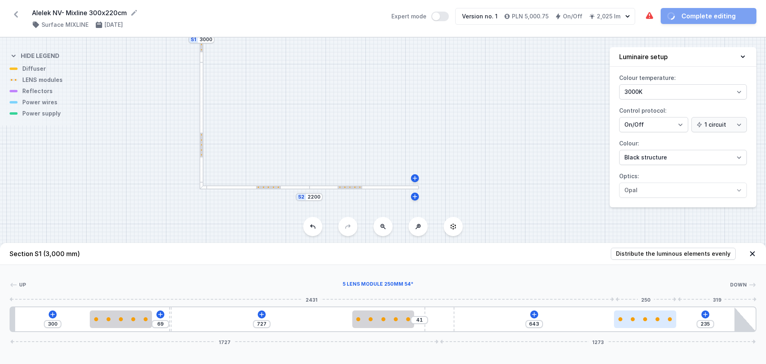
drag, startPoint x: 597, startPoint y: 323, endPoint x: 669, endPoint y: 325, distance: 71.9
click at [669, 325] on div at bounding box center [645, 319] width 62 height 18
click at [380, 187] on div at bounding box center [364, 187] width 109 height 4
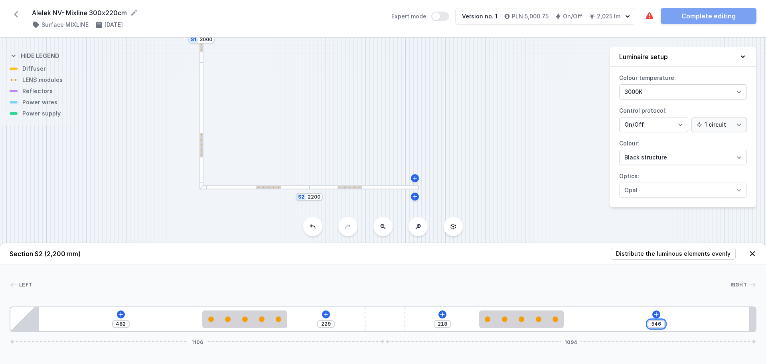
click at [657, 323] on input "546" at bounding box center [656, 324] width 13 height 6
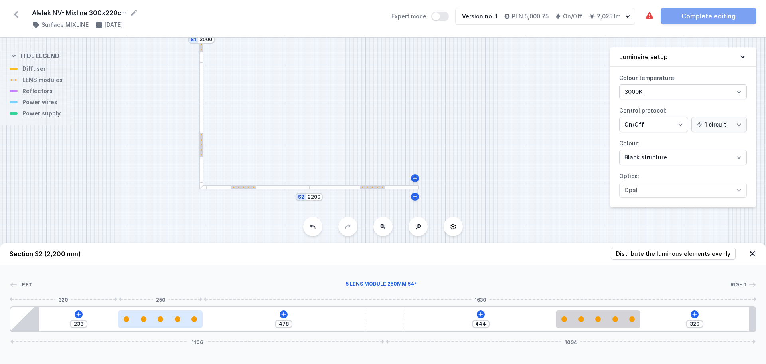
drag, startPoint x: 221, startPoint y: 323, endPoint x: 128, endPoint y: 324, distance: 92.6
click at [128, 324] on div at bounding box center [160, 319] width 85 height 18
click at [77, 320] on div "233" at bounding box center [79, 324] width 18 height 8
click at [77, 323] on input "233" at bounding box center [78, 324] width 13 height 6
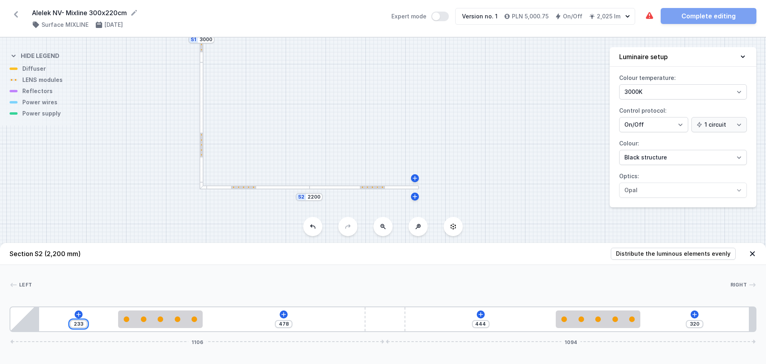
click at [77, 323] on input "233" at bounding box center [78, 324] width 13 height 6
click at [273, 188] on div at bounding box center [255, 187] width 111 height 4
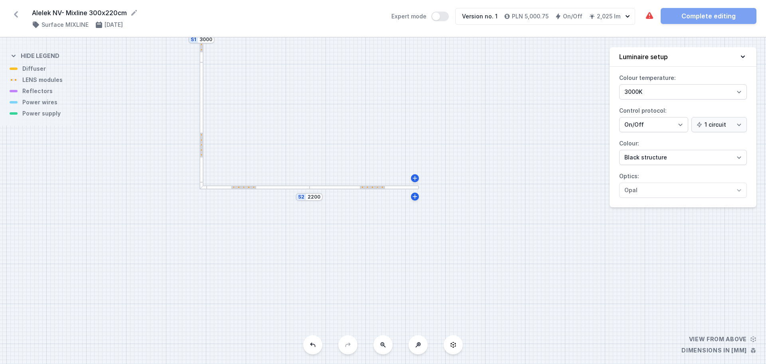
click at [202, 176] on div at bounding box center [202, 125] width 4 height 127
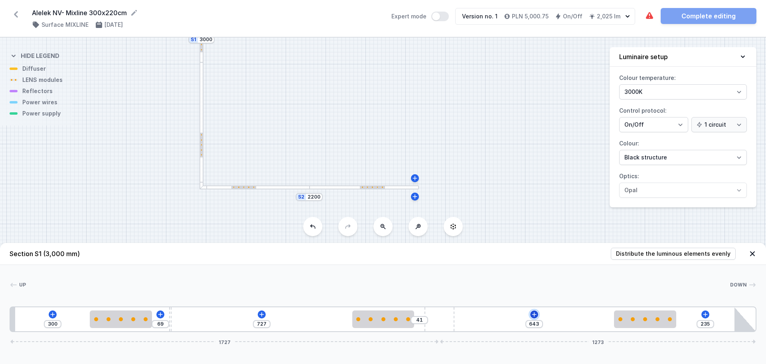
click at [537, 313] on icon at bounding box center [534, 314] width 6 height 6
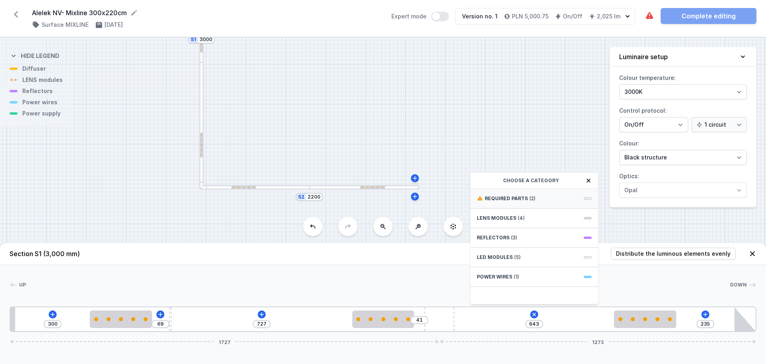
click at [517, 195] on span "Required parts" at bounding box center [506, 198] width 43 height 6
click at [544, 217] on span "ON/OFF Driver - up to 32W" at bounding box center [534, 216] width 115 height 8
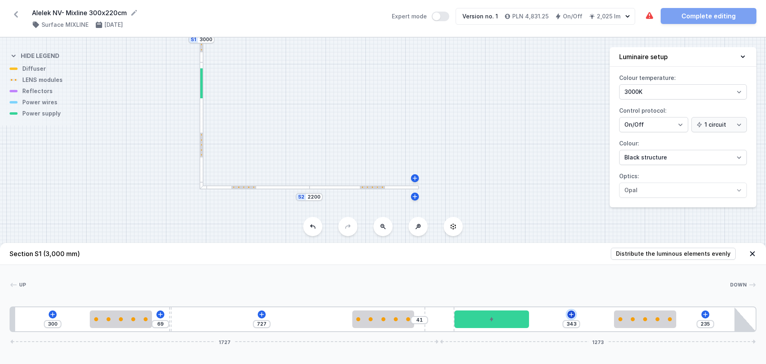
click at [574, 312] on icon at bounding box center [571, 314] width 6 height 6
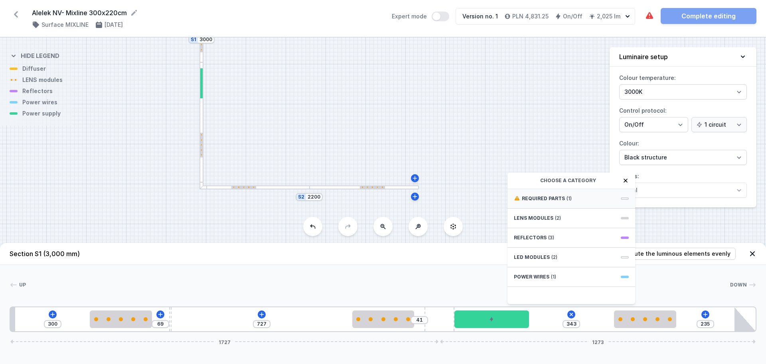
click at [553, 197] on span "Required parts" at bounding box center [543, 198] width 43 height 6
click at [556, 201] on span "Hole for power supply cable" at bounding box center [571, 198] width 115 height 8
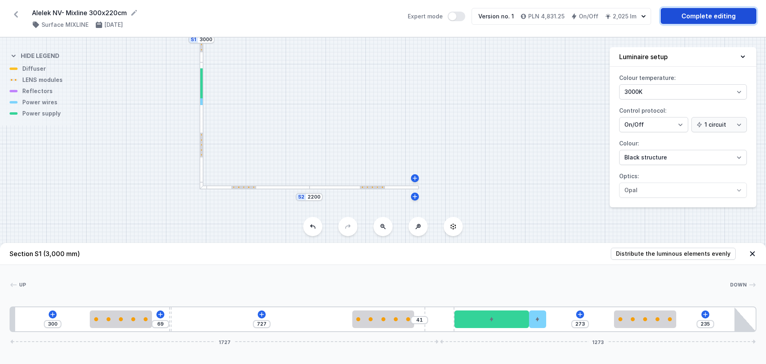
click at [708, 17] on link "Complete editing" at bounding box center [709, 16] width 96 height 16
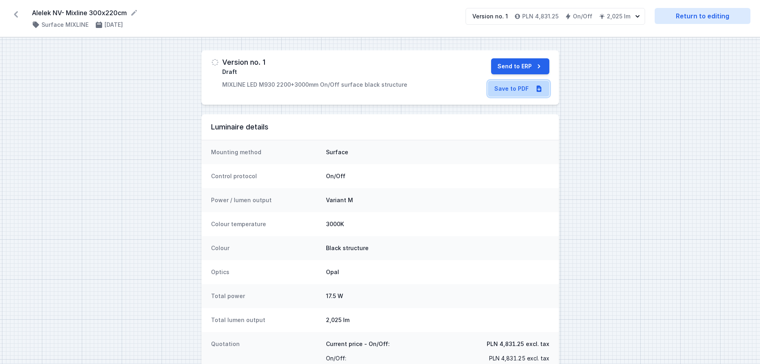
click at [509, 87] on link "Save to PDF" at bounding box center [518, 89] width 61 height 16
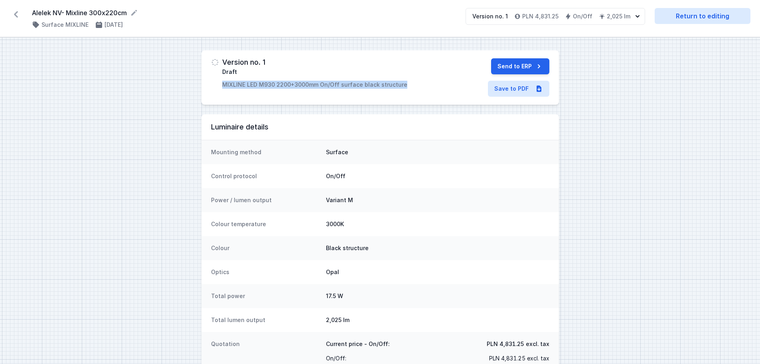
drag, startPoint x: 254, startPoint y: 85, endPoint x: 402, endPoint y: 87, distance: 148.1
click at [402, 87] on div "Version no. 1 Draft MIXLINE LED M930 2200+3000mm On/Off surface black structure" at bounding box center [324, 73] width 226 height 30
copy p "MIXLINE LED M930 2200+3000mm On/Off surface black structure"
click at [681, 17] on link "Return to editing" at bounding box center [703, 16] width 96 height 16
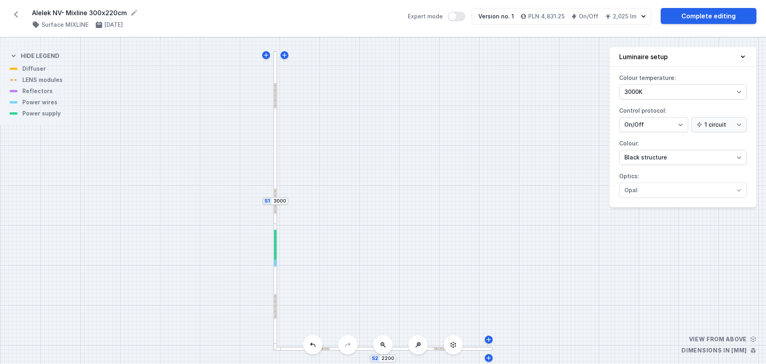
click at [741, 56] on icon at bounding box center [743, 57] width 8 height 8
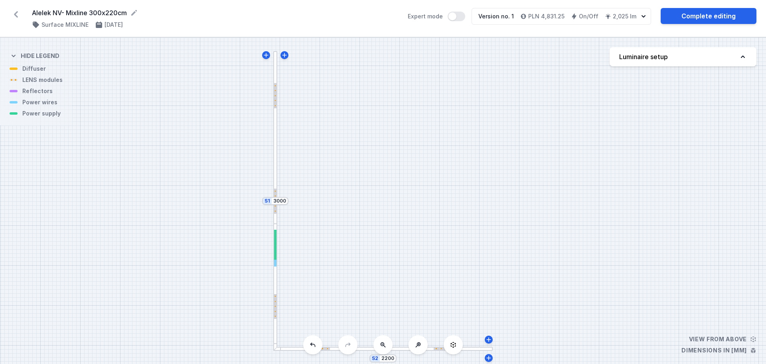
click at [741, 56] on icon at bounding box center [743, 57] width 8 height 8
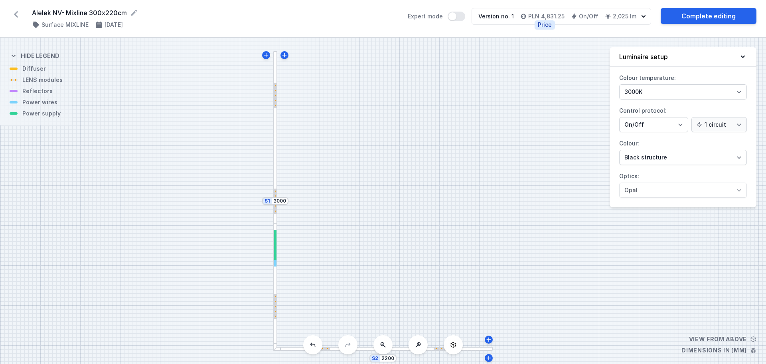
click at [554, 16] on h4 "PLN 4,831.25" at bounding box center [547, 16] width 36 height 8
click at [526, 14] on icon "button" at bounding box center [523, 16] width 5 height 5
click at [560, 16] on h4 "PLN 4,831.25" at bounding box center [547, 16] width 36 height 8
click at [642, 16] on icon "button" at bounding box center [644, 16] width 8 height 8
click at [644, 16] on icon "button" at bounding box center [644, 16] width 8 height 8
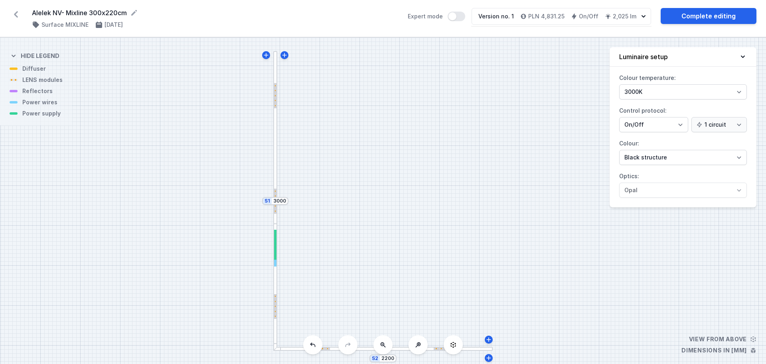
click at [644, 16] on icon "button" at bounding box center [644, 16] width 8 height 8
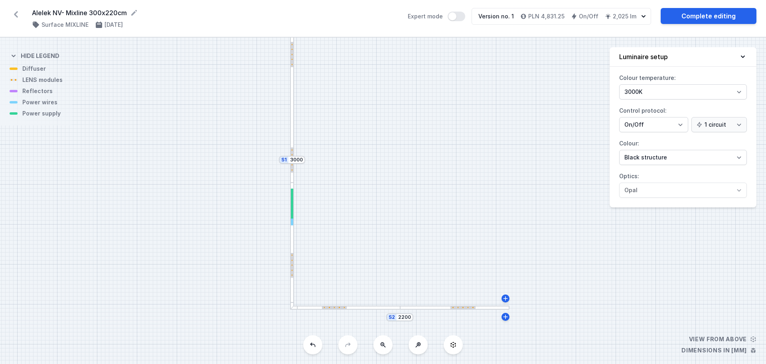
drag, startPoint x: 489, startPoint y: 219, endPoint x: 505, endPoint y: 178, distance: 44.4
click at [505, 178] on div "S2 2200 S1 3000" at bounding box center [383, 201] width 766 height 326
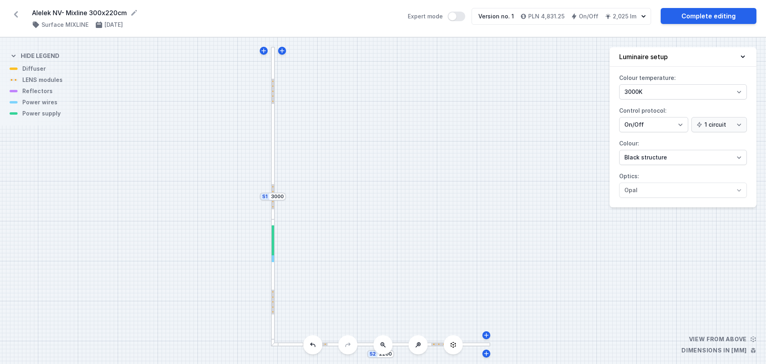
drag, startPoint x: 521, startPoint y: 213, endPoint x: 502, endPoint y: 250, distance: 41.4
click at [502, 250] on div "S2 2200 S1 3000" at bounding box center [383, 201] width 766 height 326
click at [16, 16] on icon at bounding box center [16, 14] width 4 height 6
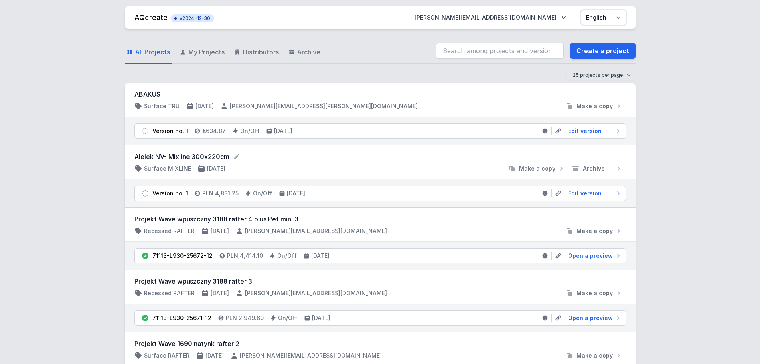
click at [618, 16] on select "Polski English" at bounding box center [604, 17] width 45 height 14
click at [567, 20] on icon "button" at bounding box center [564, 18] width 8 height 8
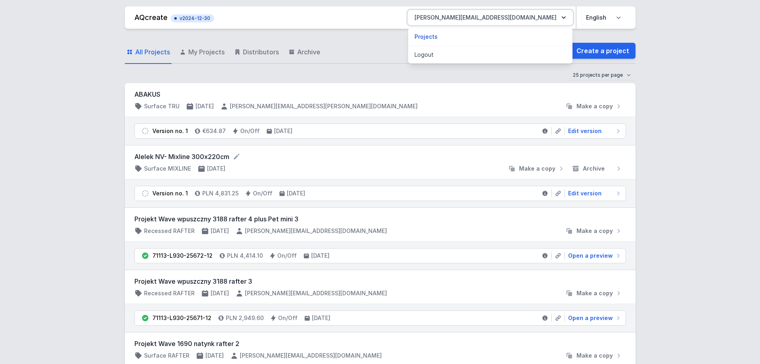
click at [567, 20] on icon "button" at bounding box center [564, 18] width 8 height 8
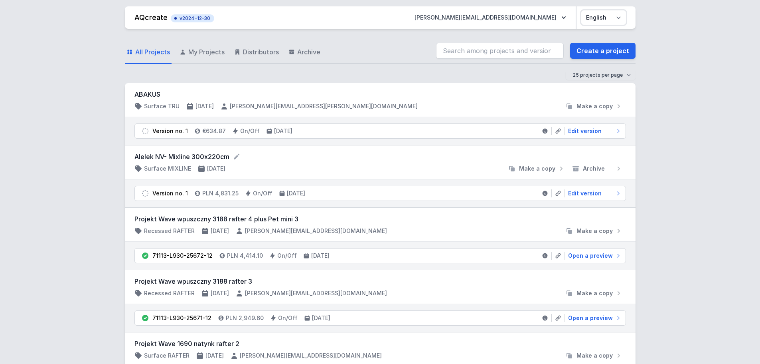
click at [599, 15] on select "Polski English" at bounding box center [604, 17] width 45 height 14
click at [582, 10] on select "Polski English" at bounding box center [604, 17] width 45 height 14
click at [212, 192] on h4 "PLN 4,831.25" at bounding box center [220, 193] width 36 height 8
click at [224, 193] on h4 "PLN 4,831.25" at bounding box center [220, 193] width 36 height 8
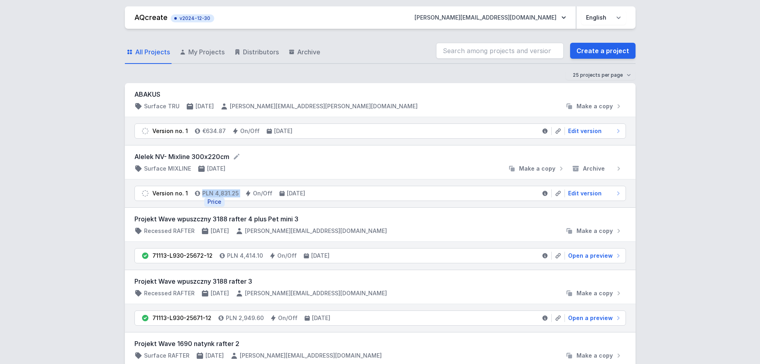
click at [224, 193] on h4 "PLN 4,831.25" at bounding box center [220, 193] width 36 height 8
click at [197, 192] on icon at bounding box center [197, 193] width 5 height 5
click at [597, 18] on select "Polski English" at bounding box center [604, 17] width 45 height 14
click at [582, 10] on select "Polski English" at bounding box center [604, 17] width 45 height 14
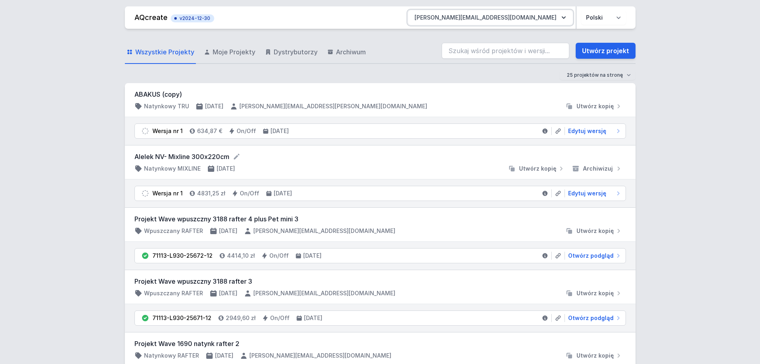
click at [565, 16] on icon "button" at bounding box center [564, 18] width 8 height 8
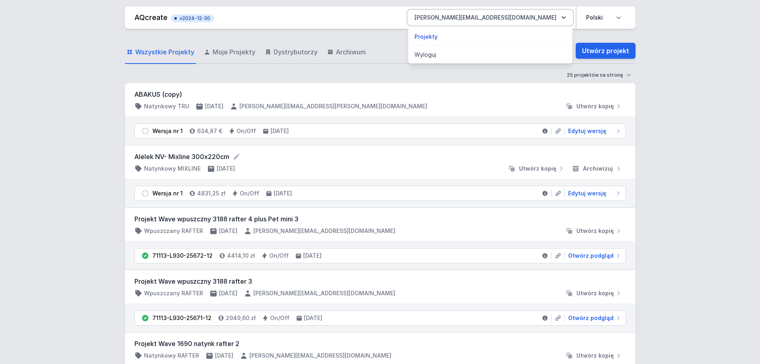
click at [565, 16] on icon "button" at bounding box center [564, 18] width 8 height 8
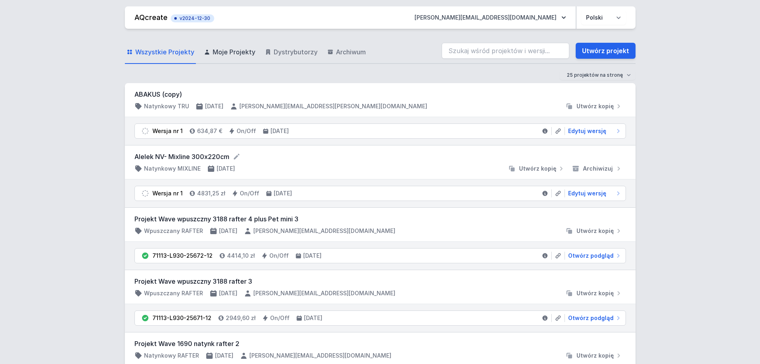
click at [220, 54] on span "Moje Projekty" at bounding box center [234, 52] width 43 height 10
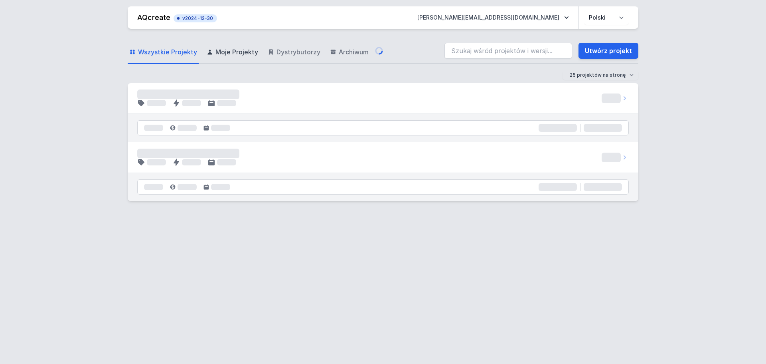
click at [165, 50] on span "Wszystkie Projekty" at bounding box center [167, 52] width 59 height 10
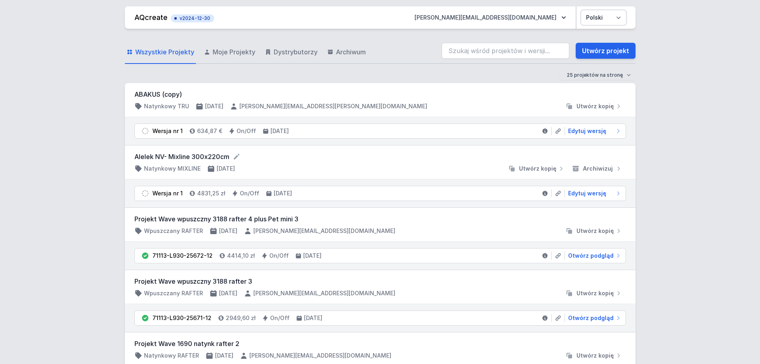
click at [600, 18] on select "Polski English" at bounding box center [604, 17] width 45 height 14
click at [582, 10] on select "Polski English" at bounding box center [604, 17] width 45 height 14
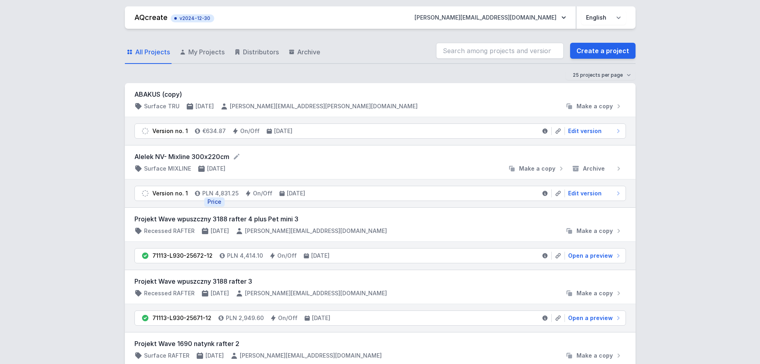
click at [222, 194] on h4 "PLN 4,831.25" at bounding box center [220, 193] width 36 height 8
click at [605, 18] on select "Polski English" at bounding box center [604, 17] width 45 height 14
click at [582, 10] on select "Polski English" at bounding box center [604, 17] width 45 height 14
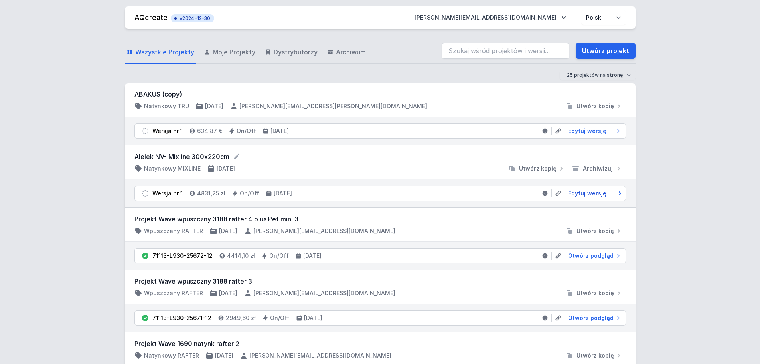
click at [578, 193] on span "Edytuj wersję" at bounding box center [587, 193] width 38 height 8
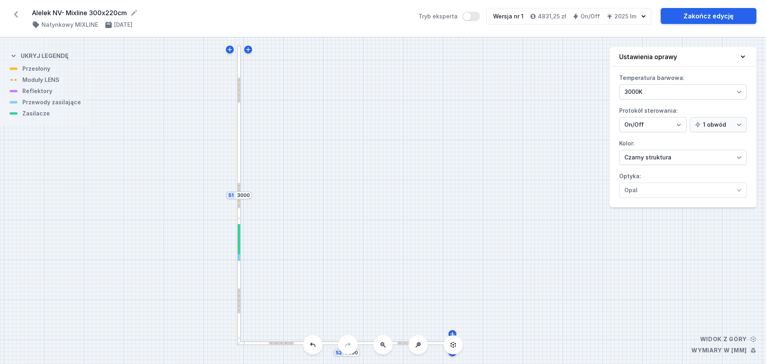
drag, startPoint x: 444, startPoint y: 158, endPoint x: 408, endPoint y: 153, distance: 36.8
click at [408, 153] on div "S2 2200 S1 3000" at bounding box center [383, 201] width 766 height 326
click at [686, 20] on link "Zakończ edycję" at bounding box center [709, 16] width 96 height 16
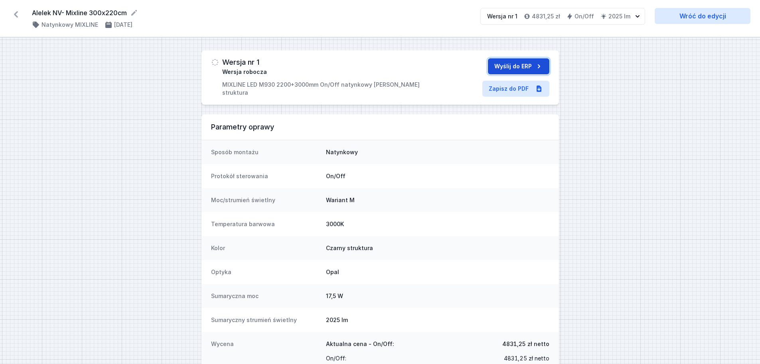
click at [505, 65] on button "Wyślij do ERP" at bounding box center [518, 66] width 61 height 16
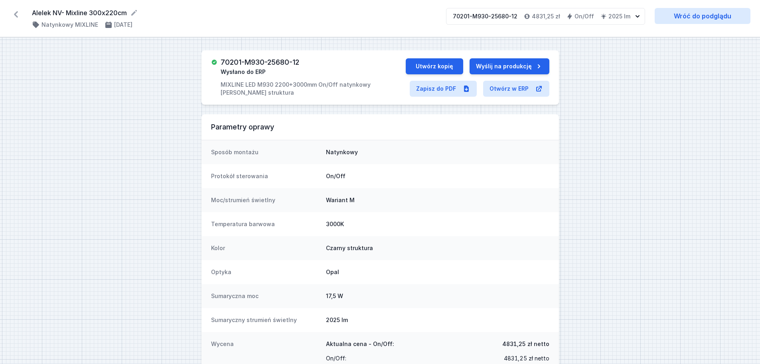
click at [299, 61] on h3 "70201-M930-25680-12" at bounding box center [260, 62] width 79 height 8
drag, startPoint x: 302, startPoint y: 61, endPoint x: 223, endPoint y: 52, distance: 79.5
click at [223, 53] on div "70201-M930-25680-12 Wysłano do ERP MIXLINE LED M930 2200+3000mm On/Off natynkow…" at bounding box center [381, 77] width 358 height 54
copy h3 "70201-M930-25680-12"
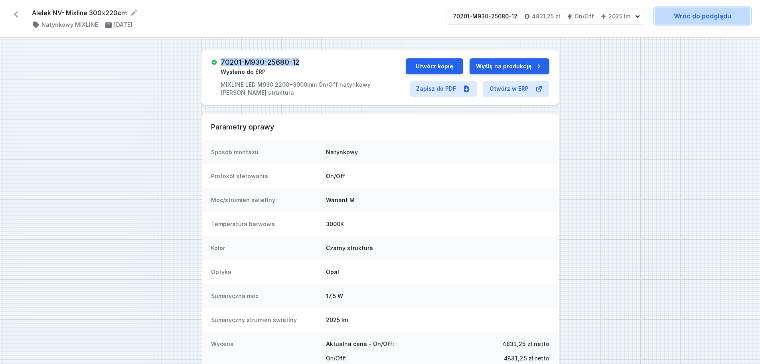
click at [701, 14] on link "Wróć do podglądu" at bounding box center [703, 16] width 96 height 16
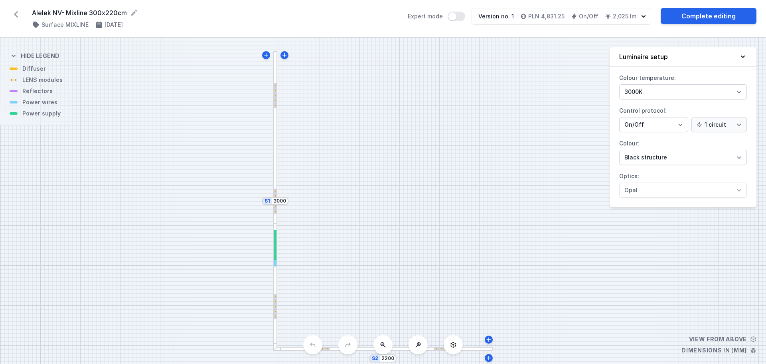
select select "2"
click at [529, 79] on div "S2 2200 S1 3000" at bounding box center [383, 201] width 766 height 326
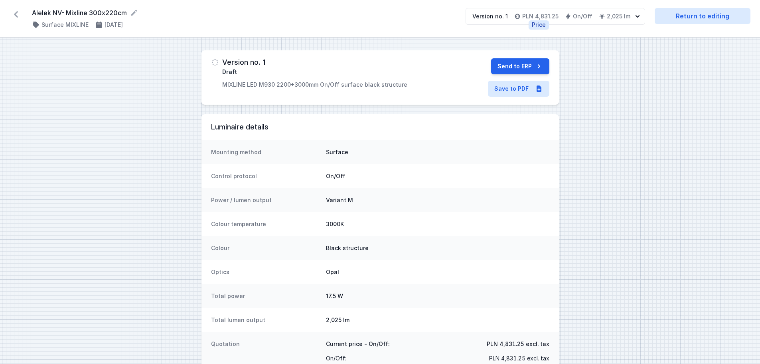
click at [531, 18] on h4 "PLN 4,831.25" at bounding box center [541, 16] width 36 height 8
click at [542, 19] on h4 "PLN 4,831.25" at bounding box center [541, 16] width 36 height 8
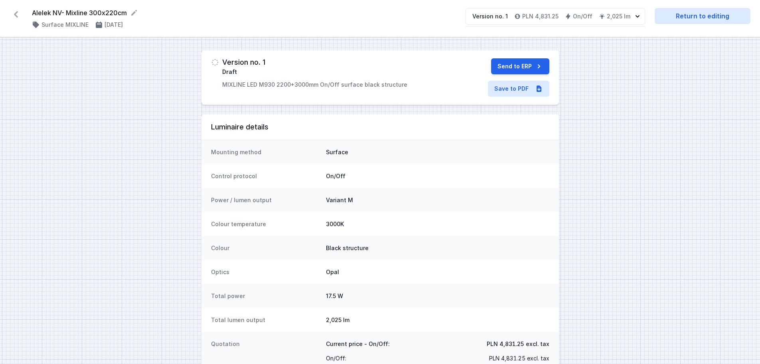
click at [546, 24] on div "Version no. 1 PLN 4,831.25 On/Off 2,025 lm" at bounding box center [550, 16] width 168 height 16
click at [686, 17] on link "Return to editing" at bounding box center [703, 16] width 96 height 16
select select "2"
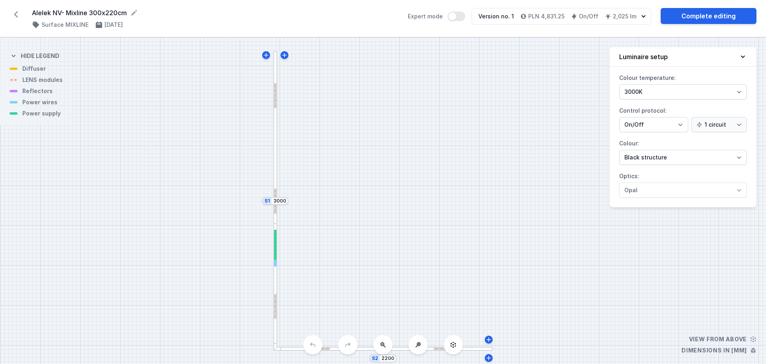
click at [747, 57] on icon at bounding box center [743, 57] width 8 height 8
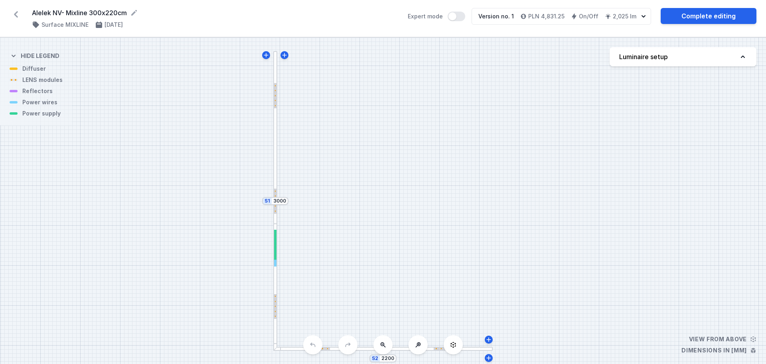
click at [747, 57] on icon at bounding box center [743, 57] width 8 height 8
select select "2"
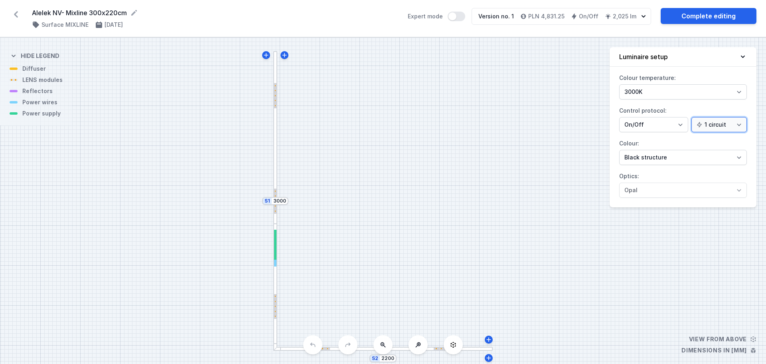
click at [722, 127] on select "1 circuit 2 circuits" at bounding box center [719, 124] width 55 height 15
click at [512, 137] on div "S2 2200 S1 3000" at bounding box center [383, 201] width 766 height 326
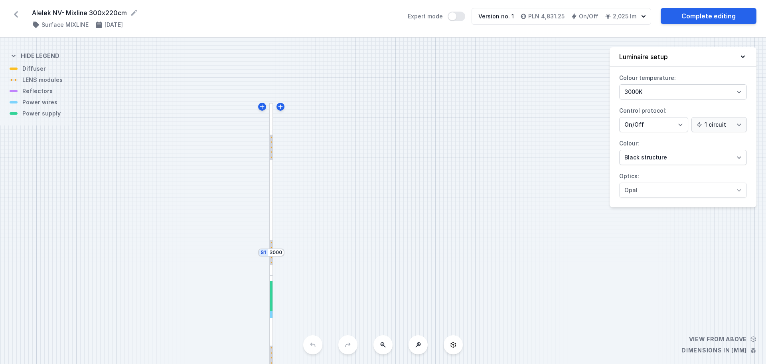
drag, startPoint x: 202, startPoint y: 169, endPoint x: 151, endPoint y: 128, distance: 65.2
click at [196, 221] on div "S2 2200 S1 3000" at bounding box center [383, 201] width 766 height 326
click at [539, 17] on h4 "PLN 4,831.25" at bounding box center [547, 16] width 36 height 8
drag, startPoint x: 414, startPoint y: 171, endPoint x: 408, endPoint y: 113, distance: 58.5
click at [408, 113] on div "S2 2200 S1 3000" at bounding box center [383, 201] width 766 height 326
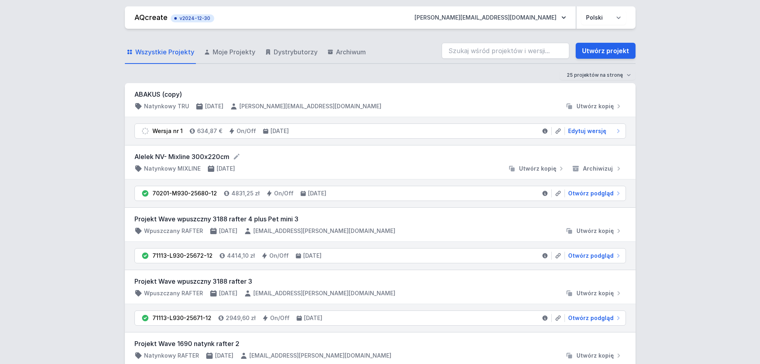
click at [200, 17] on span "v2024-12-30" at bounding box center [193, 18] width 36 height 6
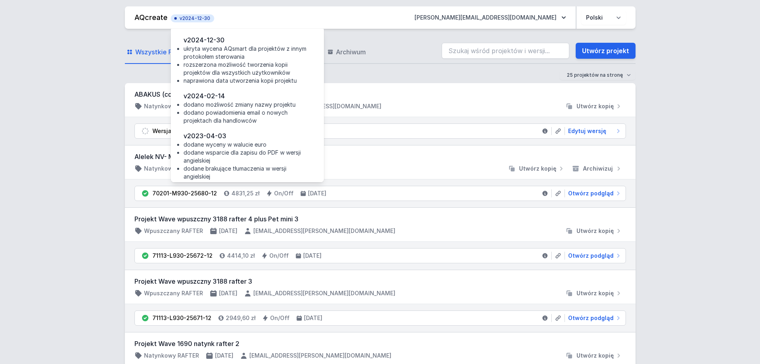
click at [213, 141] on li "dodane wyceny w walucie euro" at bounding box center [248, 145] width 128 height 8
click at [212, 107] on li "dodano możliwość zmiany nazwy projektu" at bounding box center [248, 105] width 128 height 8
click at [226, 63] on li "rozszerzona możliwość tworzenia kopii projektów dla wszystkich użytkowników" at bounding box center [248, 69] width 128 height 16
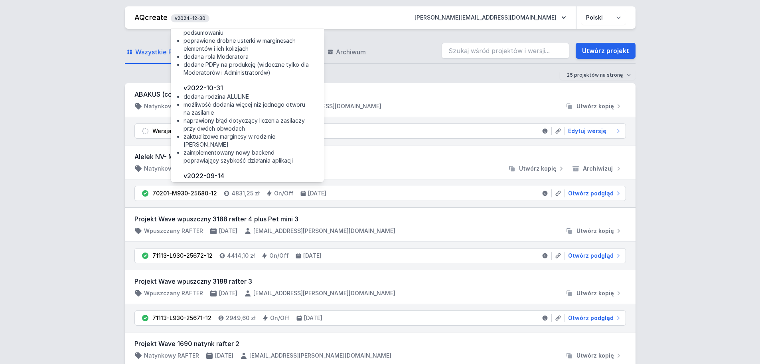
scroll to position [1033, 0]
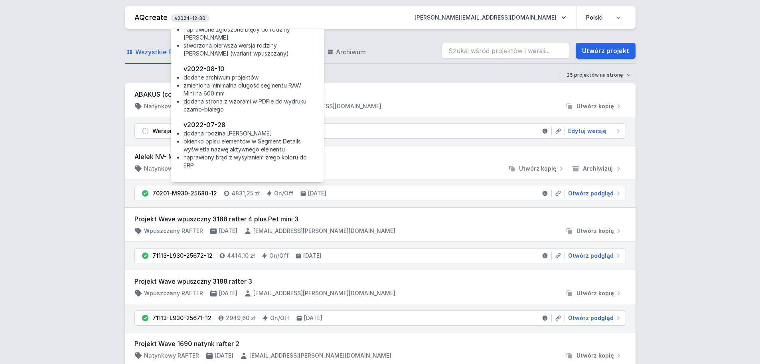
click at [210, 146] on li "okienko opisu elementów w Segment Details wyświetla nazwę aktywnego elementu" at bounding box center [248, 145] width 128 height 16
click at [209, 124] on h4 "v2022-07-28" at bounding box center [248, 125] width 128 height 10
click at [207, 77] on li "dodane archiwum projektów" at bounding box center [248, 77] width 128 height 8
drag, startPoint x: 208, startPoint y: 66, endPoint x: 301, endPoint y: 153, distance: 127.4
click at [209, 67] on h4 "v2022-08-10" at bounding box center [248, 69] width 128 height 10
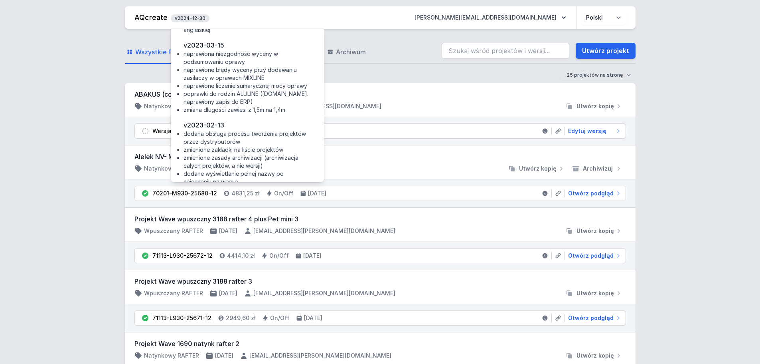
scroll to position [0, 0]
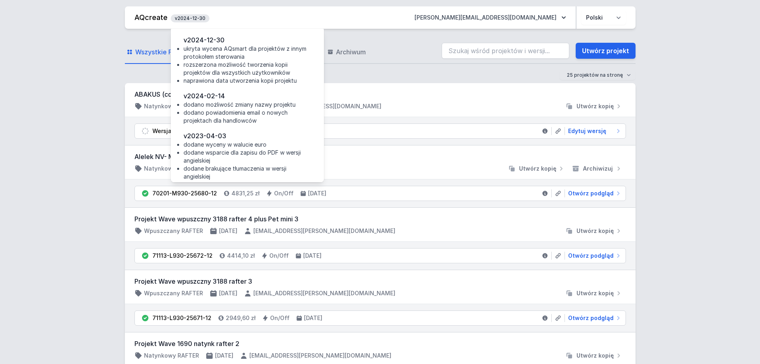
click at [222, 58] on li "ukryta wycena AQsmart dla projektów z innym protokołem sterowania" at bounding box center [248, 53] width 128 height 16
click at [208, 117] on li "dodano powiadomienia email o nowych projektach dla handlowców" at bounding box center [248, 117] width 128 height 16
click at [212, 145] on li "dodane wyceny w walucie euro" at bounding box center [248, 145] width 128 height 8
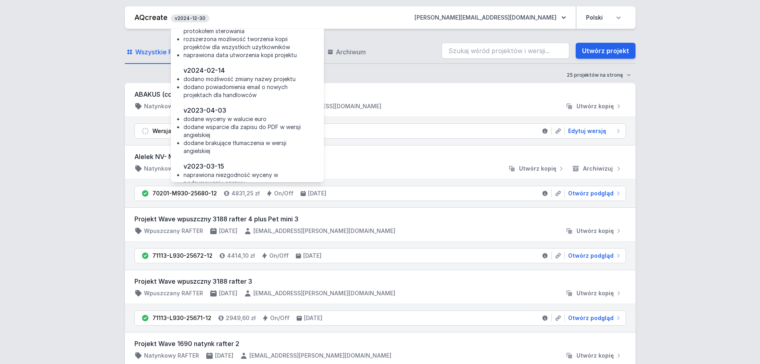
scroll to position [40, 0]
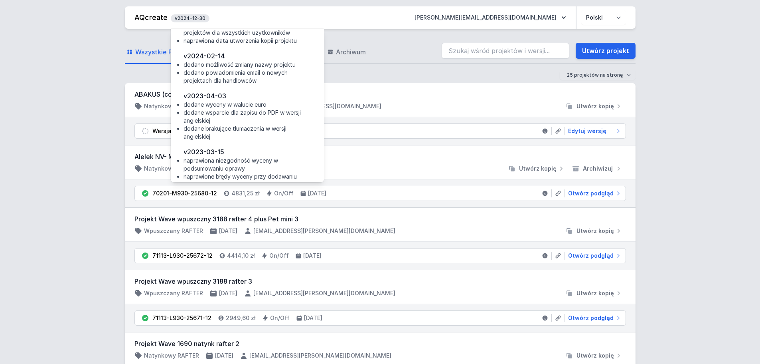
click at [352, 79] on div "25 projektów na stronę 50 projektów na stronę 100 projektów na stronę" at bounding box center [380, 75] width 511 height 10
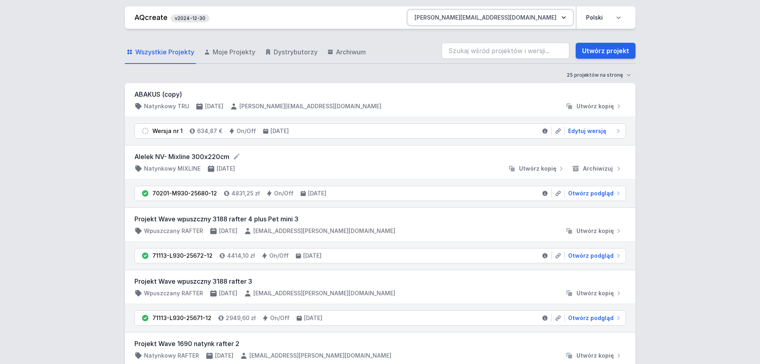
click at [558, 16] on button "michal.zabieglo@aqform.com" at bounding box center [490, 17] width 164 height 14
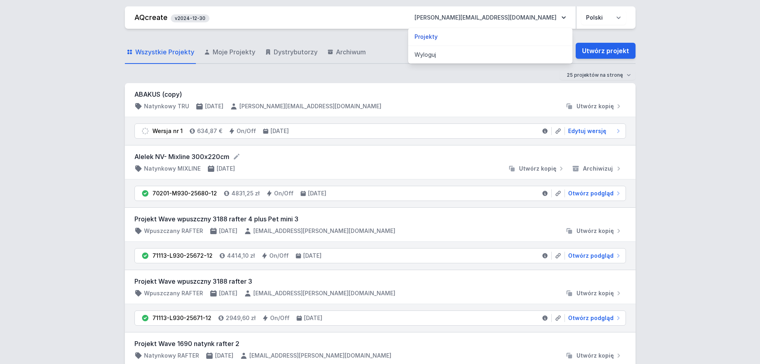
drag, startPoint x: 486, startPoint y: 34, endPoint x: 418, endPoint y: 34, distance: 67.9
click at [486, 34] on link "Projekty" at bounding box center [490, 37] width 164 height 14
click at [405, 41] on div "Wszystkie Projekty Moje Projekty Dystrybutorzy Archiwum Utwórz projekt" at bounding box center [380, 51] width 511 height 26
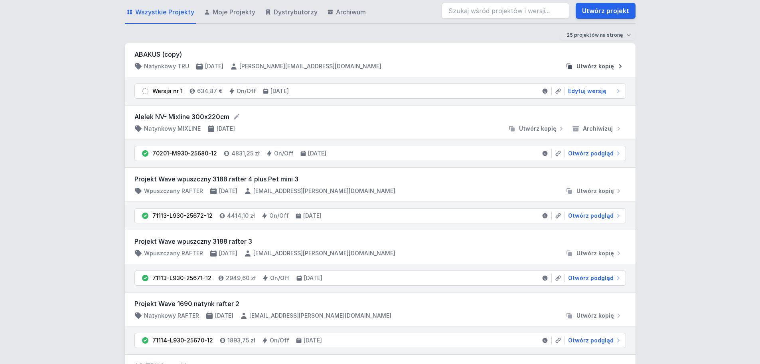
click at [599, 67] on span "Utwórz kopię" at bounding box center [596, 66] width 38 height 8
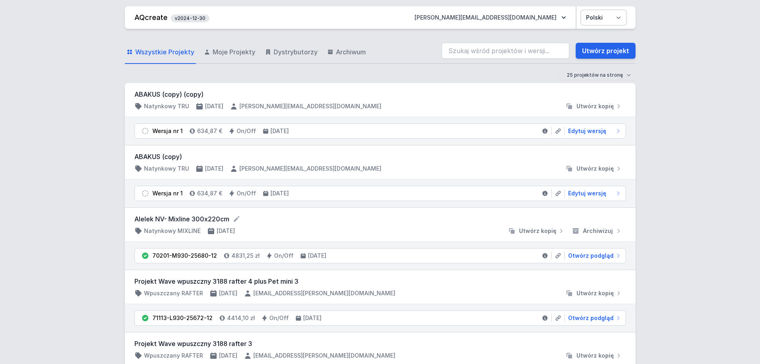
click at [612, 15] on select "Polski English" at bounding box center [604, 17] width 45 height 14
select select "en"
click at [582, 10] on select "Polski English" at bounding box center [604, 17] width 45 height 14
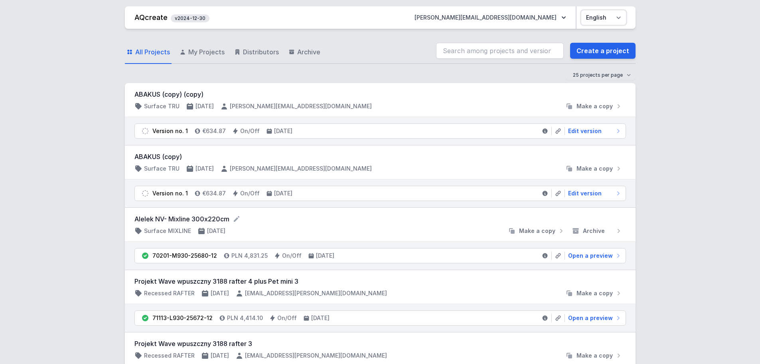
scroll to position [40, 0]
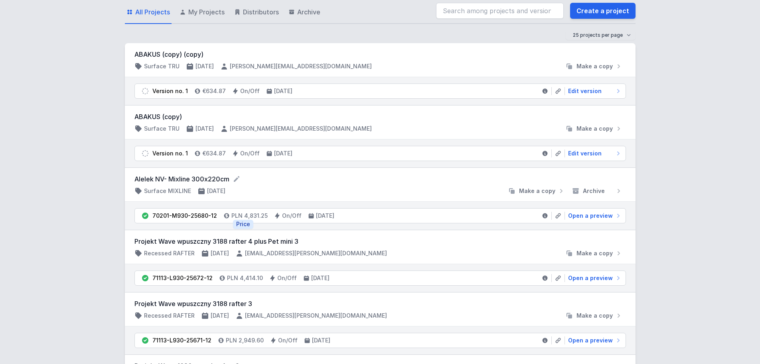
click at [233, 214] on h4 "PLN 4,831.25" at bounding box center [250, 216] width 36 height 8
click at [194, 215] on div "70201-M930-25680-12" at bounding box center [184, 216] width 65 height 8
click at [232, 214] on h4 "PLN 4,831.25" at bounding box center [250, 216] width 36 height 8
click at [289, 218] on h4 "On/Off" at bounding box center [292, 216] width 20 height 8
click at [327, 218] on h4 "[DATE]" at bounding box center [325, 216] width 18 height 8
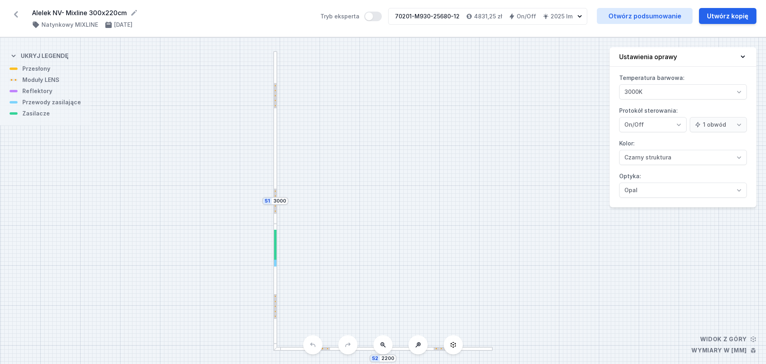
select select "2"
click at [497, 16] on h4 "4831,25 zł" at bounding box center [488, 16] width 28 height 8
click at [491, 18] on h4 "4831,25 zł" at bounding box center [488, 16] width 28 height 8
select select "2"
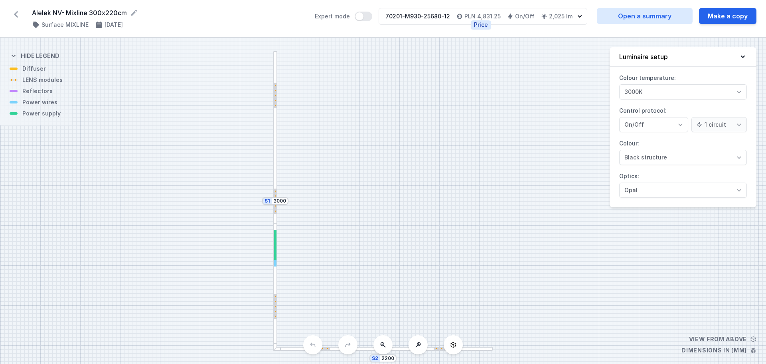
click at [461, 16] on icon "button" at bounding box center [460, 16] width 6 height 6
click at [482, 14] on h4 "PLN 4,831.25" at bounding box center [483, 16] width 36 height 8
